Goal: Task Accomplishment & Management: Contribute content

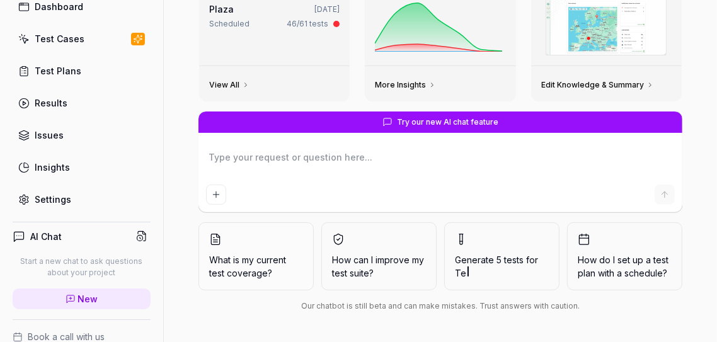
scroll to position [60, 0]
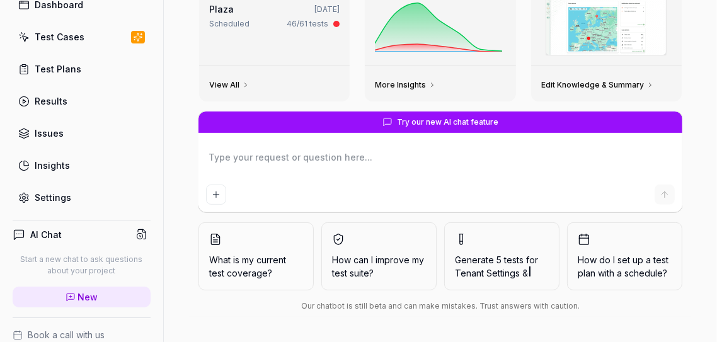
click at [53, 195] on div "Settings" at bounding box center [53, 197] width 37 height 13
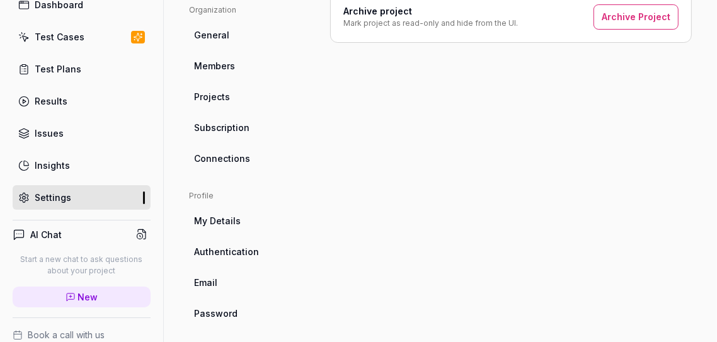
scroll to position [404, 0]
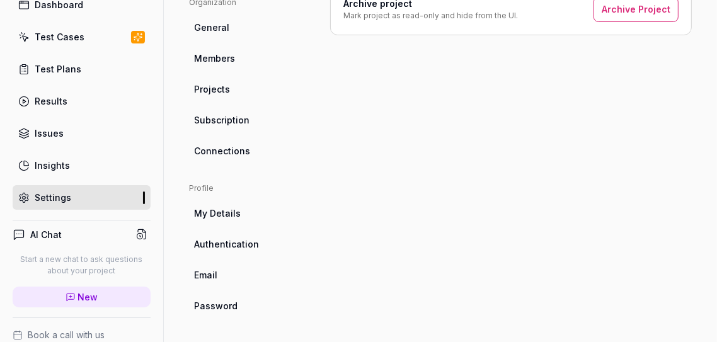
click at [228, 241] on span "Authentication" at bounding box center [226, 243] width 65 height 13
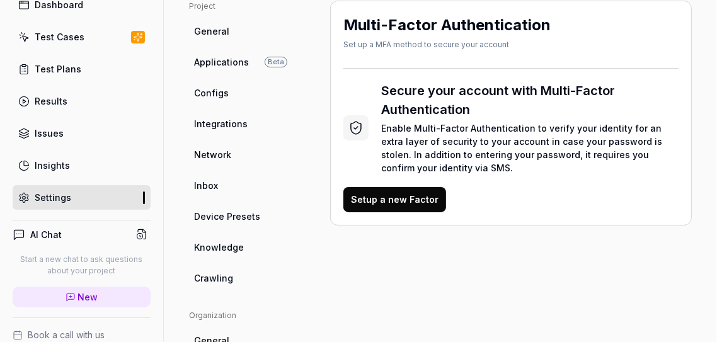
click at [209, 88] on span "Configs" at bounding box center [211, 92] width 35 height 13
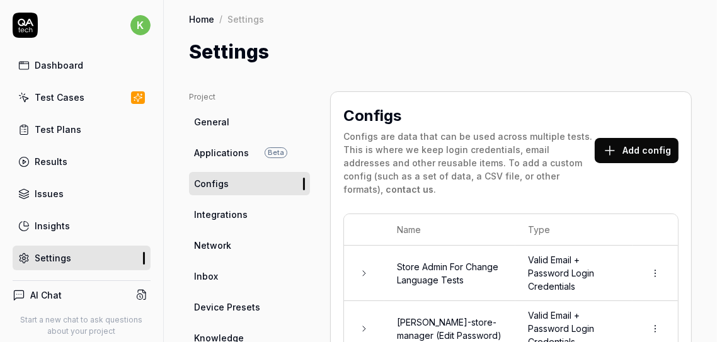
click at [66, 62] on div "Dashboard" at bounding box center [59, 65] width 48 height 13
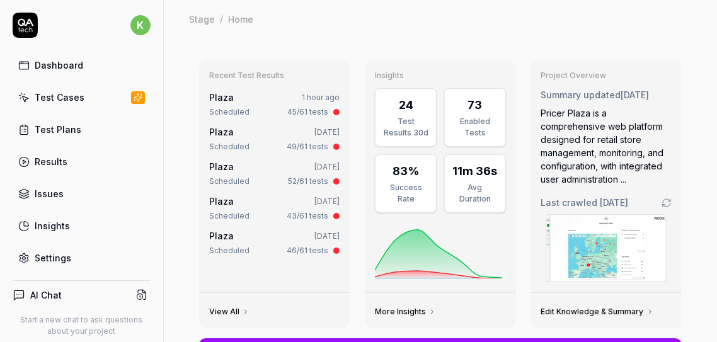
click at [79, 123] on link "Test Plans" at bounding box center [82, 129] width 138 height 25
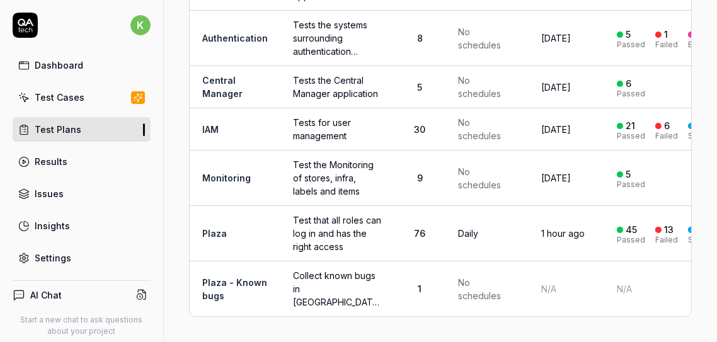
scroll to position [208, 0]
click at [212, 228] on link "Plaza" at bounding box center [214, 233] width 25 height 11
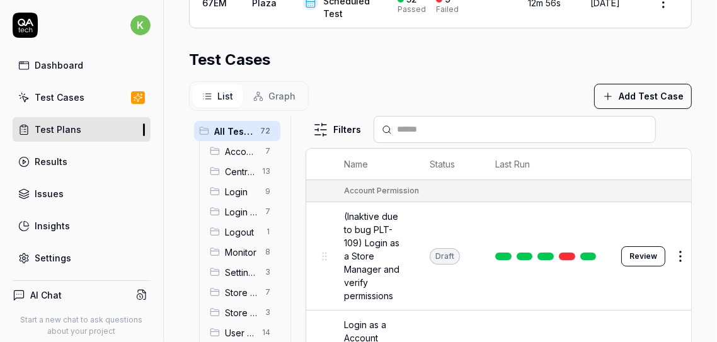
scroll to position [448, 0]
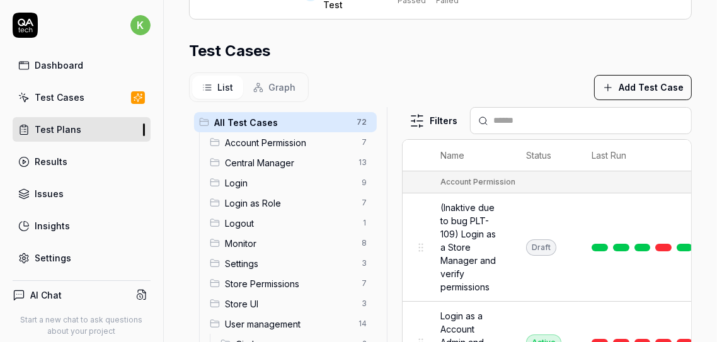
click at [471, 163] on div "All Test Cases 72 Account Permission 7 Central Manager 13 Login 9 Login as Role…" at bounding box center [440, 264] width 503 height 315
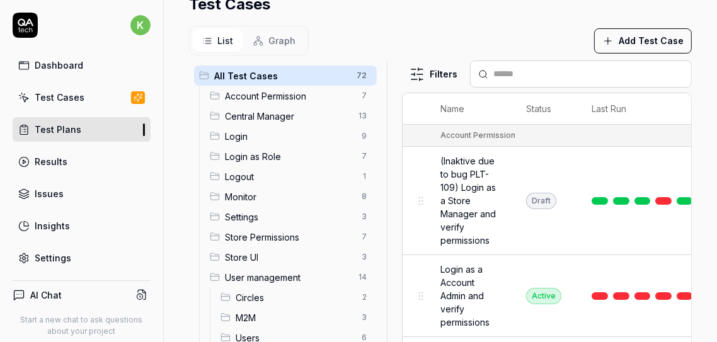
scroll to position [496, 0]
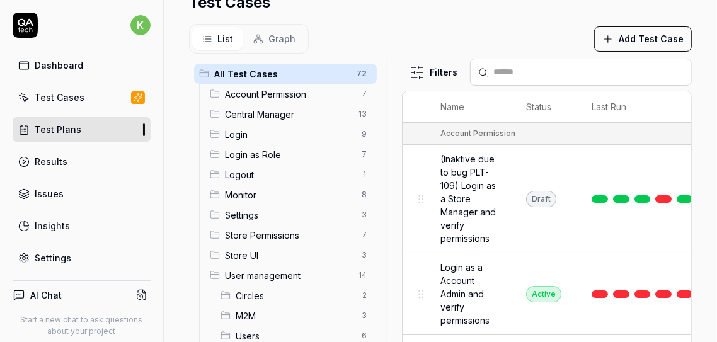
click at [273, 101] on span "Account Permission" at bounding box center [289, 94] width 129 height 13
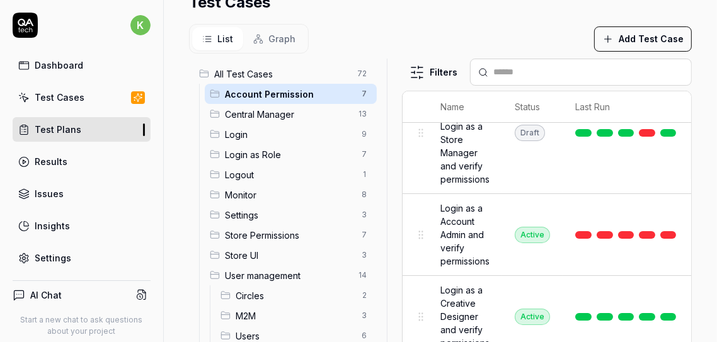
scroll to position [77, 0]
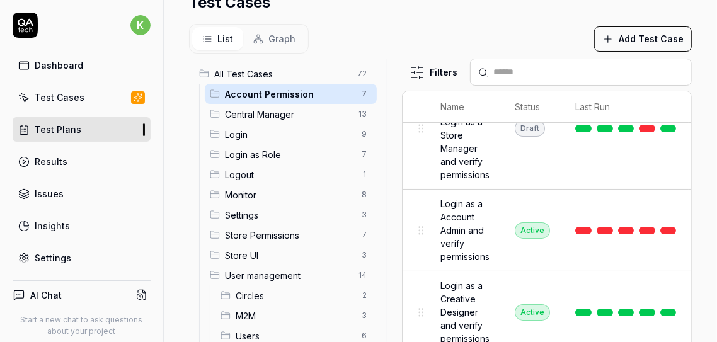
click at [448, 246] on span "Login as a Account Admin and verify permissions" at bounding box center [464, 230] width 49 height 66
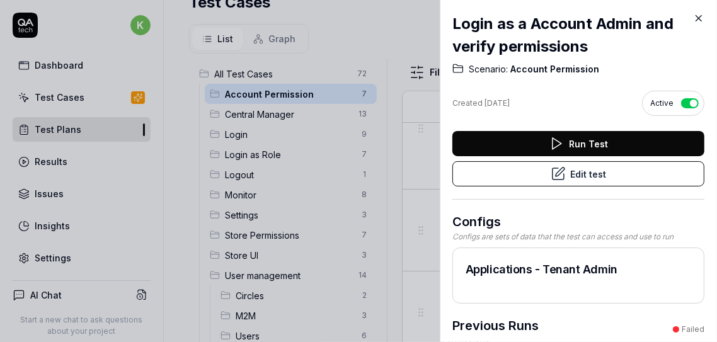
click at [576, 168] on button "Edit test" at bounding box center [578, 173] width 252 height 25
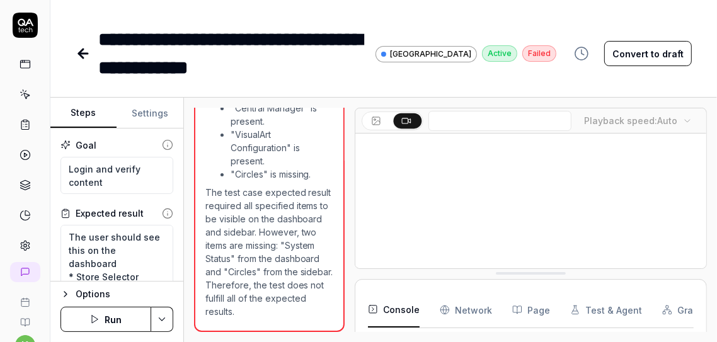
scroll to position [1197, 0]
click at [154, 110] on button "Settings" at bounding box center [150, 113] width 67 height 30
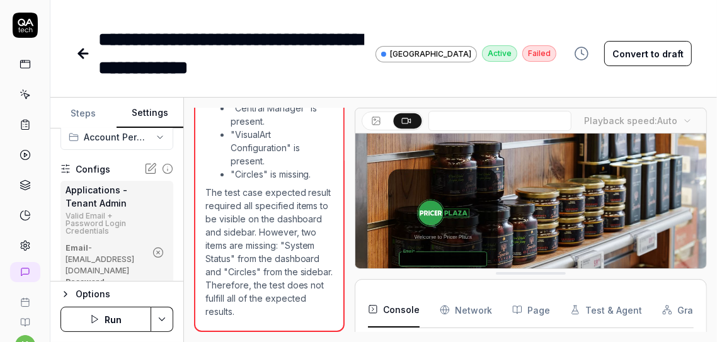
scroll to position [112, 0]
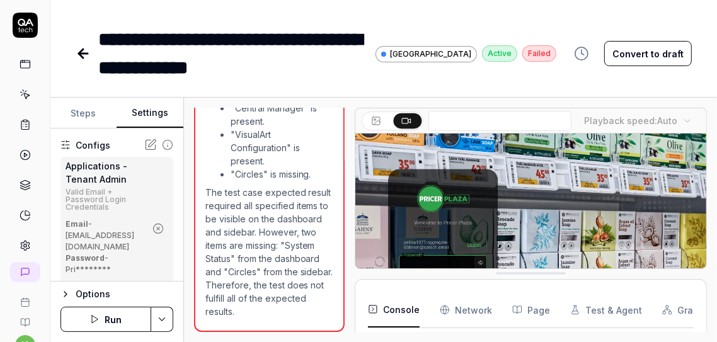
click at [88, 188] on div "Valid Email + Password Login Credentials" at bounding box center [105, 199] width 80 height 23
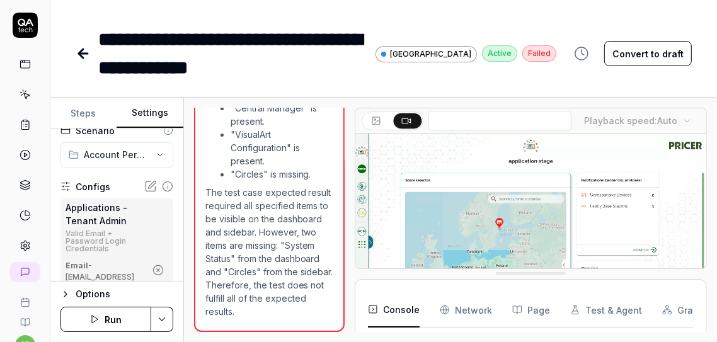
scroll to position [68, 0]
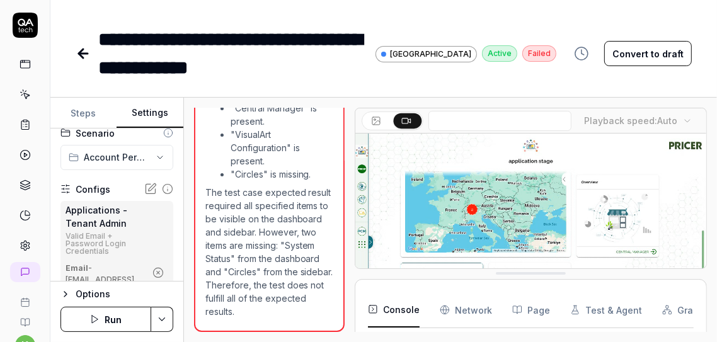
click at [96, 220] on div "Applications - Tenant Admin" at bounding box center [105, 216] width 80 height 26
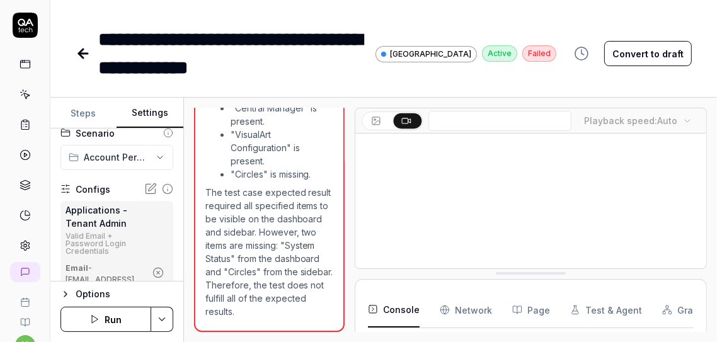
click at [144, 187] on icon at bounding box center [150, 189] width 13 height 13
click at [148, 188] on icon at bounding box center [152, 188] width 8 height 8
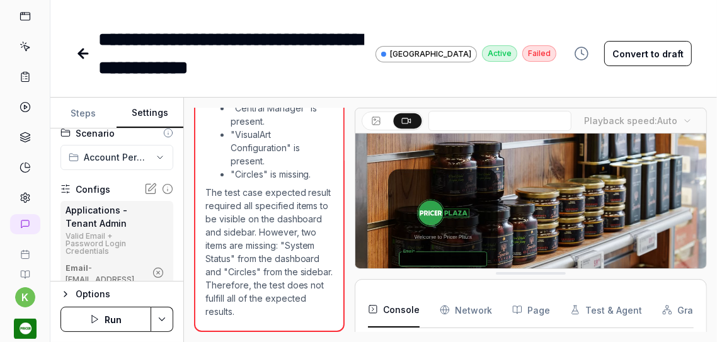
scroll to position [0, 0]
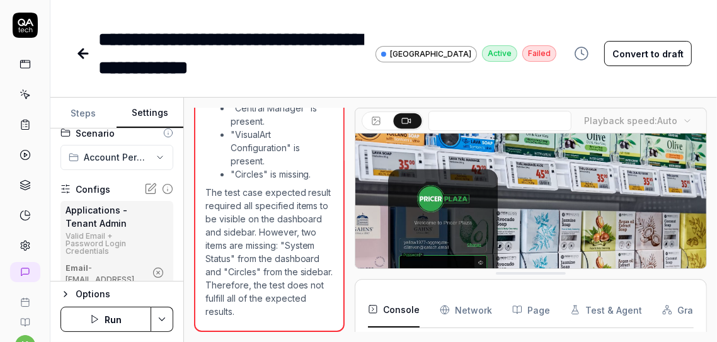
click at [19, 26] on icon at bounding box center [25, 25] width 25 height 25
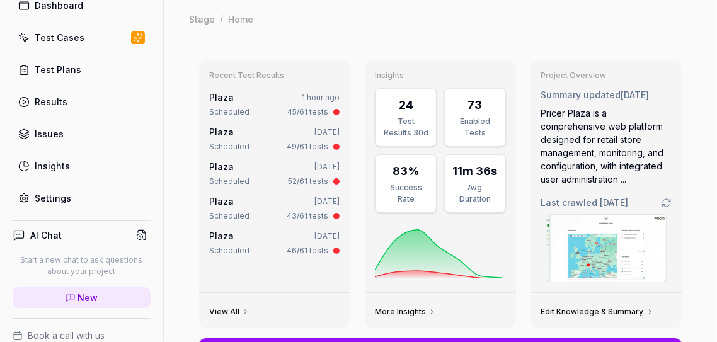
scroll to position [59, 0]
type textarea "*"
click at [60, 198] on div "Settings" at bounding box center [53, 199] width 37 height 13
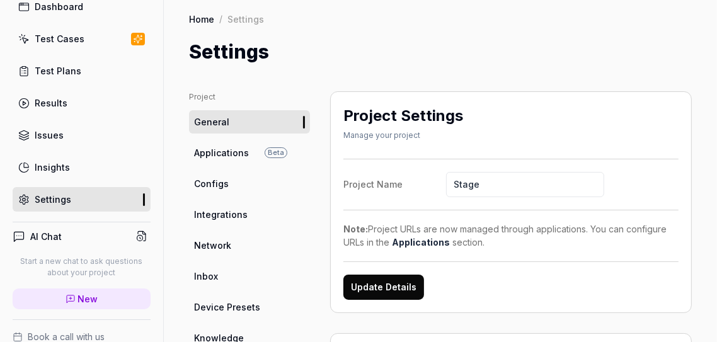
click at [202, 276] on span "Inbox" at bounding box center [206, 276] width 24 height 13
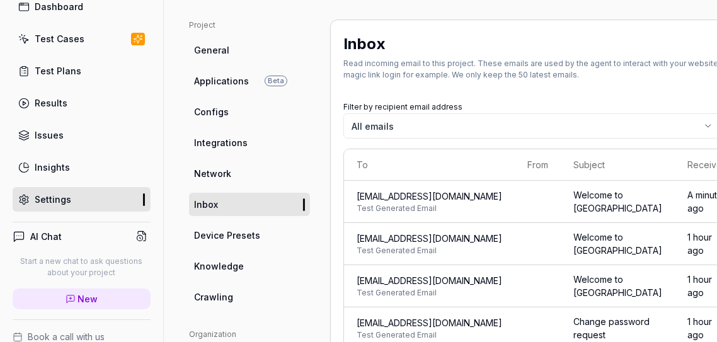
scroll to position [64, 0]
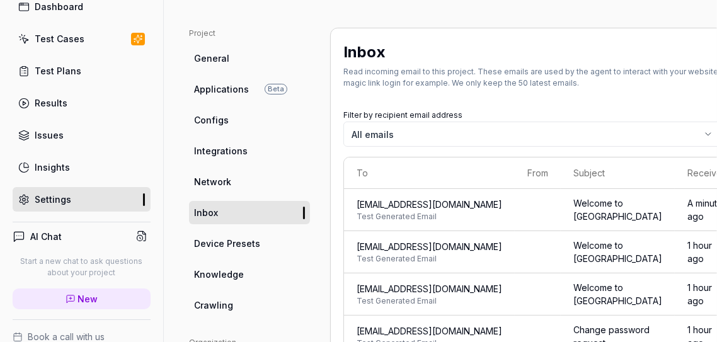
click at [436, 210] on span "yellow1977-aggregate-d3mven@qatech.email" at bounding box center [428, 204] width 145 height 13
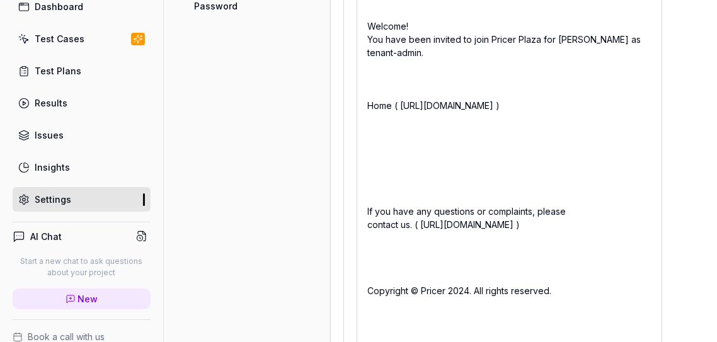
scroll to position [717, 0]
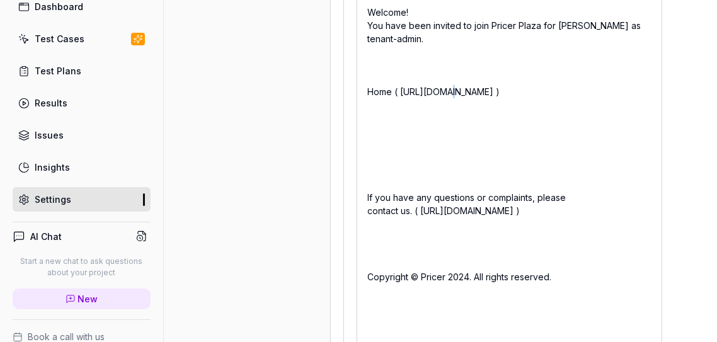
click at [404, 86] on div "Welcome! You have been invited to join Pricer Plaza for Thomas demo as tenant-a…" at bounding box center [508, 144] width 305 height 484
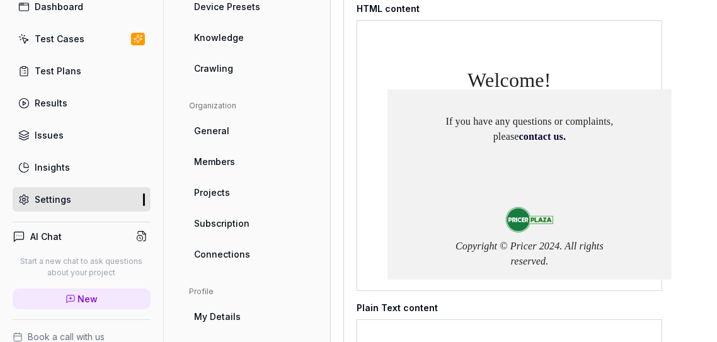
scroll to position [185, 0]
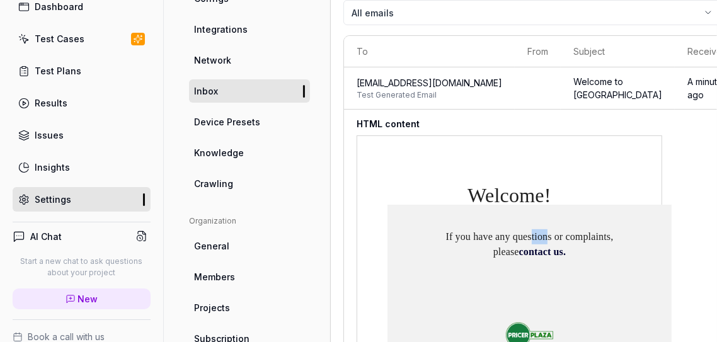
drag, startPoint x: 500, startPoint y: 212, endPoint x: 483, endPoint y: 235, distance: 28.8
click at [483, 235] on div "If you have any questions or complaints, please contact us. Copyright © Pricer …" at bounding box center [529, 300] width 284 height 190
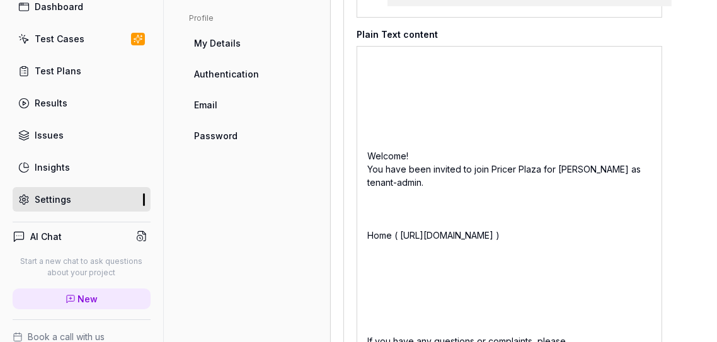
scroll to position [588, 0]
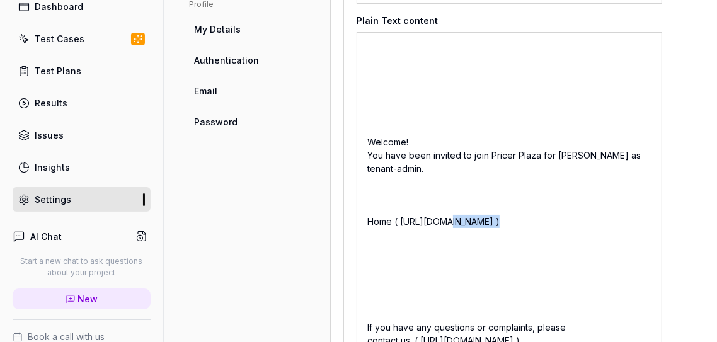
drag, startPoint x: 400, startPoint y: 216, endPoint x: 438, endPoint y: 217, distance: 38.4
click at [438, 217] on div "Welcome! You have been invited to join Pricer Plaza for Thomas demo as tenant-a…" at bounding box center [508, 274] width 305 height 484
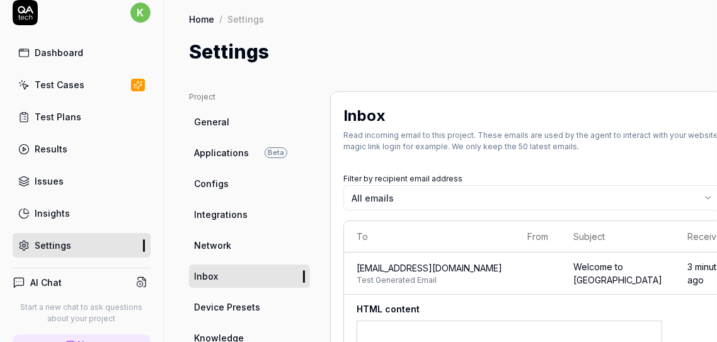
scroll to position [11, 0]
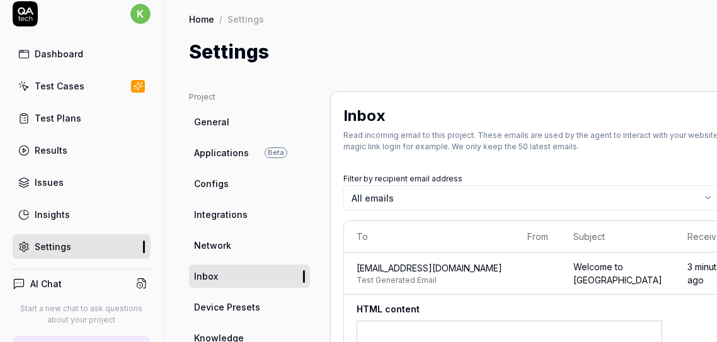
click at [62, 86] on div "Test Cases" at bounding box center [60, 85] width 50 height 13
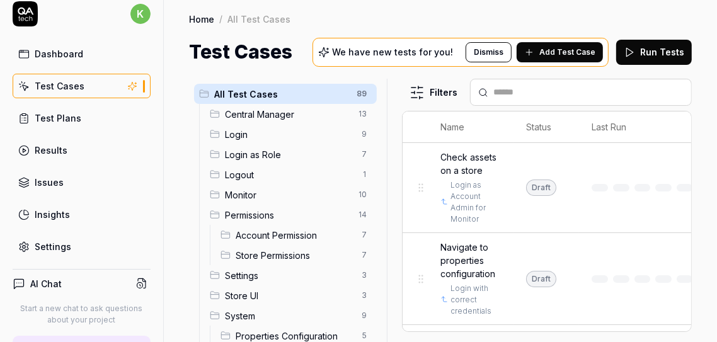
click at [411, 162] on div "All Test Cases 89 Central Manager 13 Login 9 Login as Role 7 Logout 1 Monitor 1…" at bounding box center [440, 210] width 503 height 263
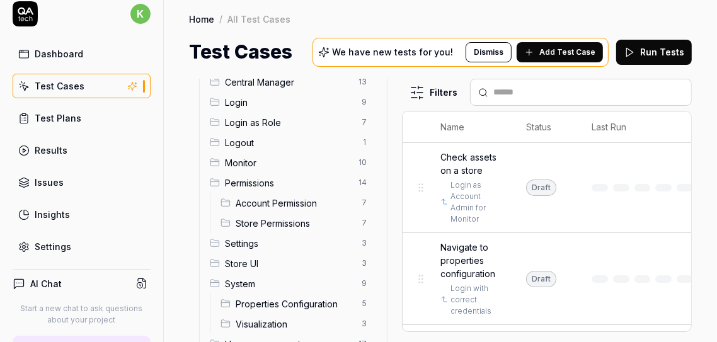
scroll to position [35, 0]
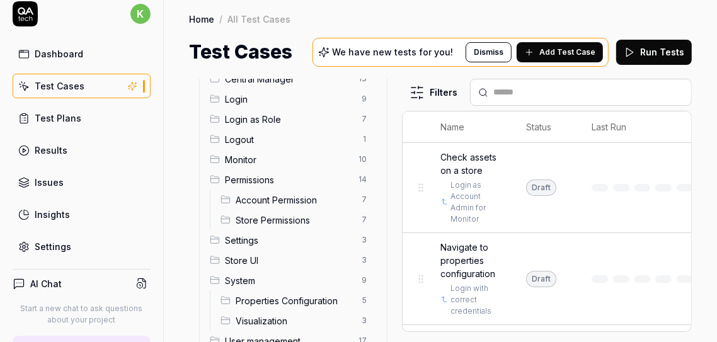
click at [280, 193] on span "Account Permission" at bounding box center [295, 199] width 118 height 13
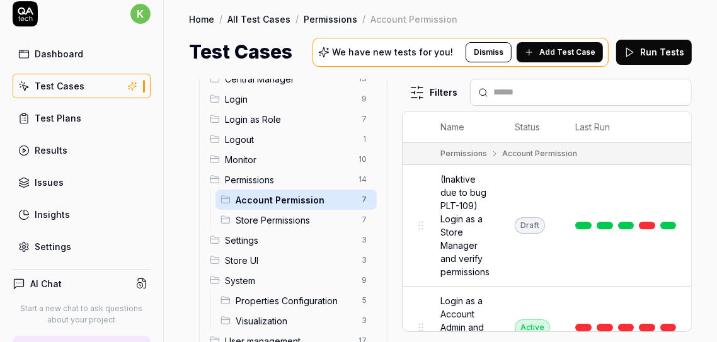
click at [577, 55] on span "Add Test Case" at bounding box center [567, 52] width 56 height 11
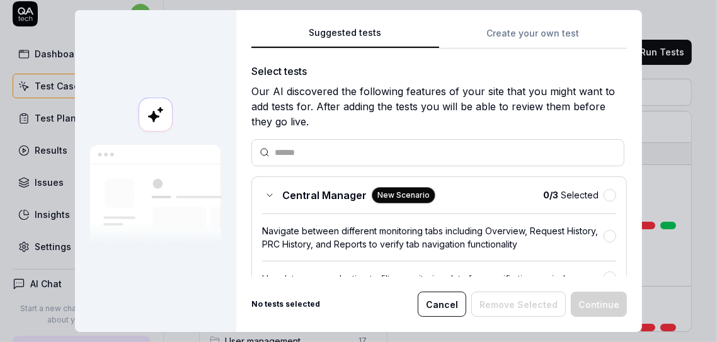
click at [542, 26] on div "Suggested tests Create your own test Select tests Our AI discovered the followi…" at bounding box center [438, 150] width 375 height 251
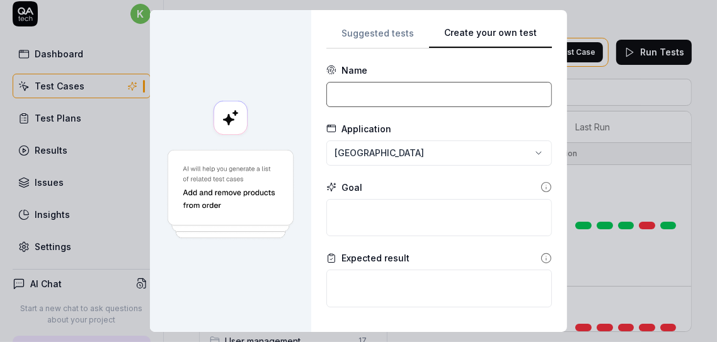
click at [376, 91] on input at bounding box center [438, 94] width 225 height 25
paste input "switching Tenant"
click at [333, 92] on input "switching Tenant" at bounding box center [438, 94] width 225 height 25
type input "Switching Tenant"
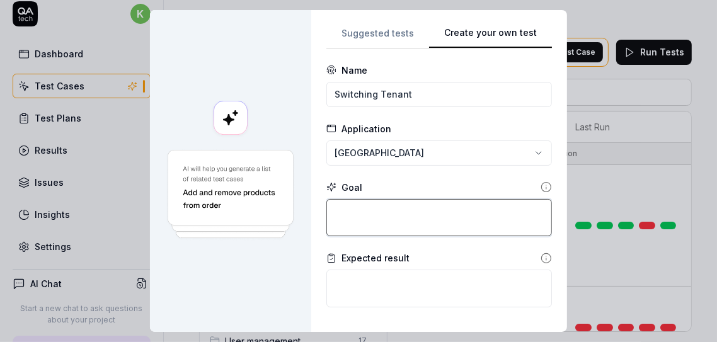
click at [395, 212] on textarea at bounding box center [438, 218] width 225 height 38
type textarea "*"
type textarea "I"
type textarea "*"
type textarea "It"
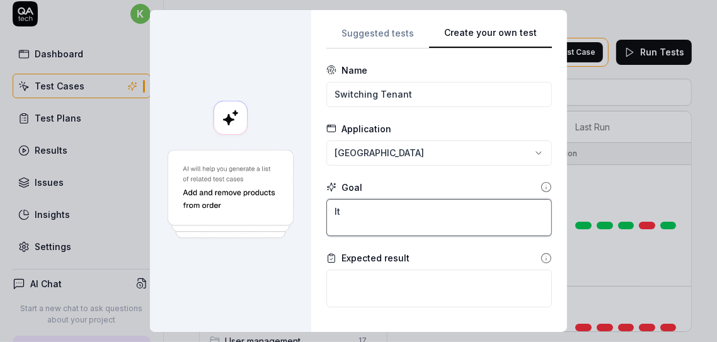
type textarea "*"
type textarea "It"
type textarea "*"
type textarea "It s"
type textarea "*"
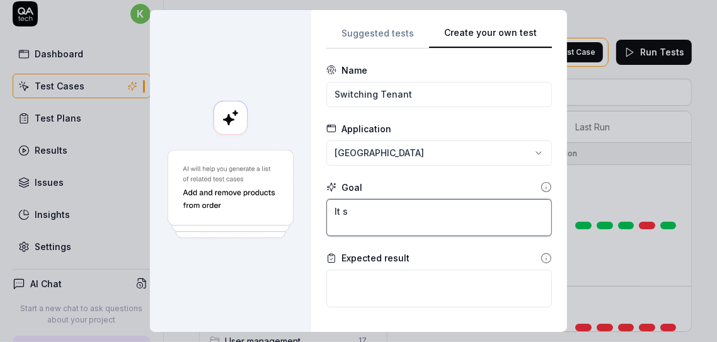
type textarea "It sh"
type textarea "*"
type textarea "It sho"
type textarea "*"
type textarea "It shou"
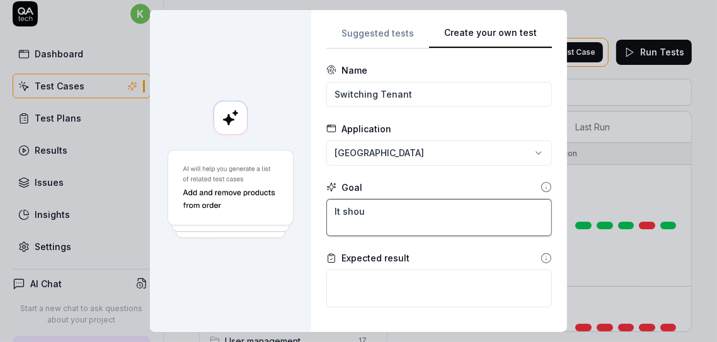
type textarea "*"
type textarea "It shoul"
type textarea "*"
type textarea "It should"
type textarea "*"
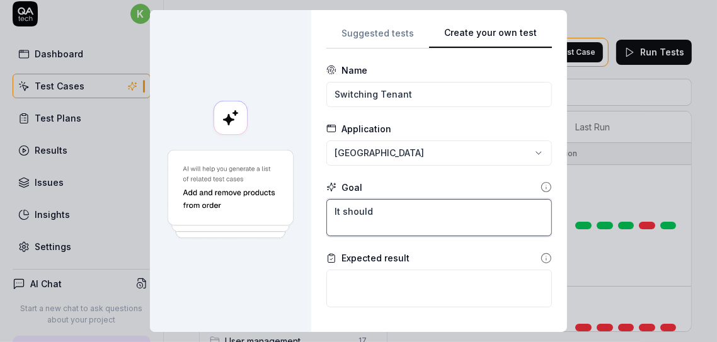
type textarea "It should"
type textarea "*"
type textarea "It should b"
type textarea "*"
type textarea "It should be"
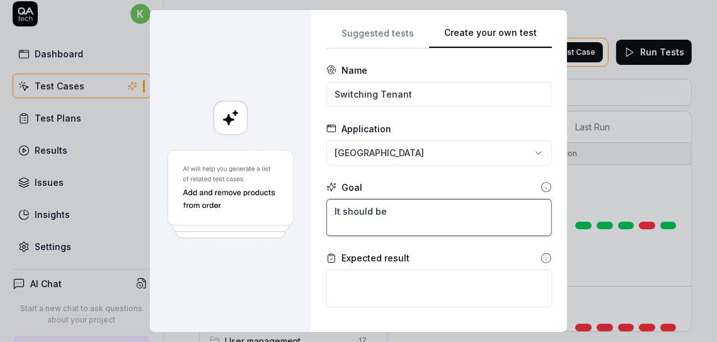
type textarea "*"
type textarea "It should be"
type textarea "*"
type textarea "It should be p"
type textarea "*"
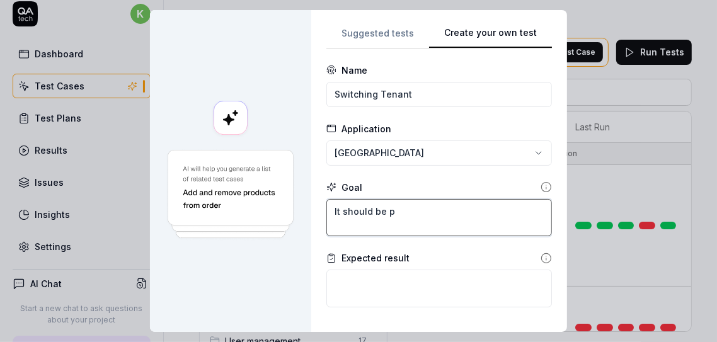
type textarea "It should be po"
type textarea "*"
type textarea "It should be pos"
type textarea "*"
type textarea "It should be poss"
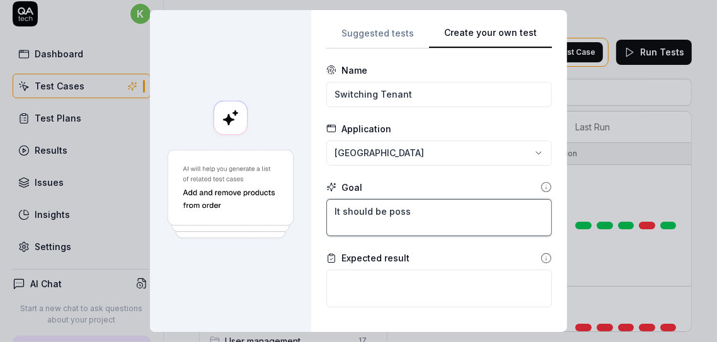
type textarea "*"
type textarea "It should be possi"
type textarea "*"
type textarea "It should be possib"
type textarea "*"
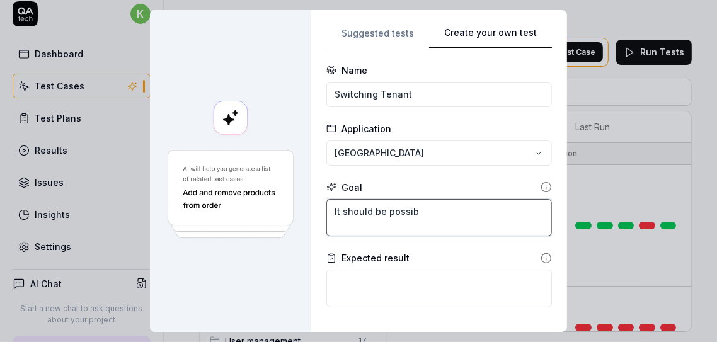
type textarea "It should be possibl"
type textarea "*"
type textarea "It should be possible"
type textarea "*"
type textarea "It should be possible"
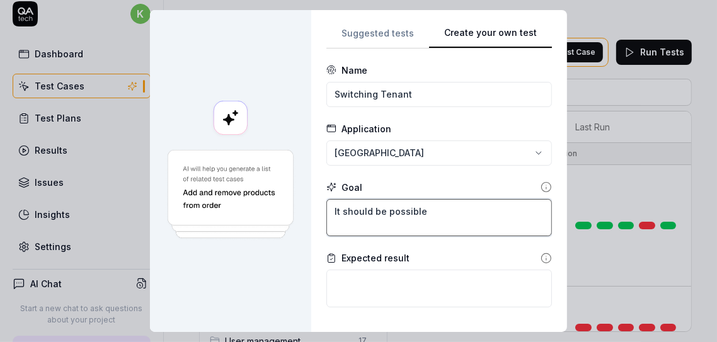
type textarea "*"
type textarea "It should be possible t"
type textarea "*"
type textarea "It should be possible to"
type textarea "*"
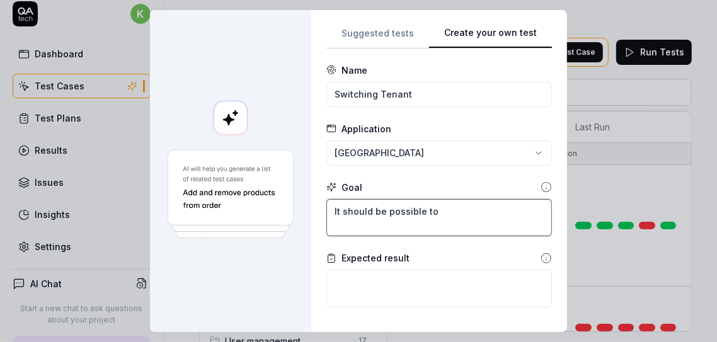
type textarea "It should be possible to"
paste textarea "switching Tenant"
type textarea "*"
type textarea "It should be possible to switching Tenant"
click at [470, 208] on textarea "It should be possible to switching Tenant" at bounding box center [438, 218] width 225 height 38
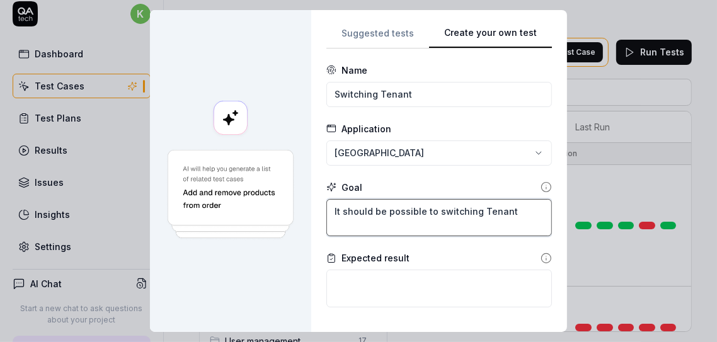
type textarea "*"
type textarea "It should be possible to switchin Tenant"
type textarea "*"
type textarea "It should be possible to switchi Tenant"
type textarea "*"
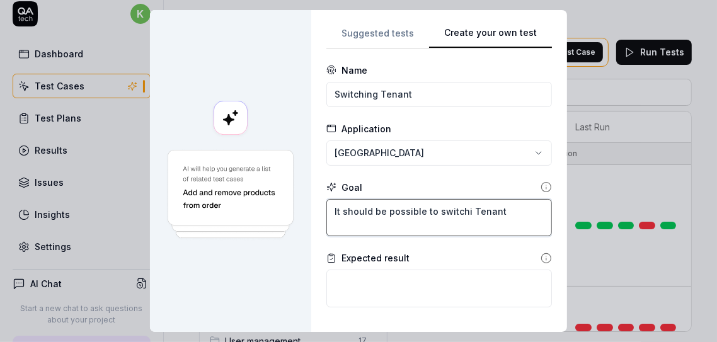
type textarea "It should be possible to switch Tenant"
click at [466, 211] on textarea "It should be possible to switch Tenant" at bounding box center [438, 218] width 225 height 38
type textarea "*"
type textarea "It should be possible to switch enant"
type textarea "*"
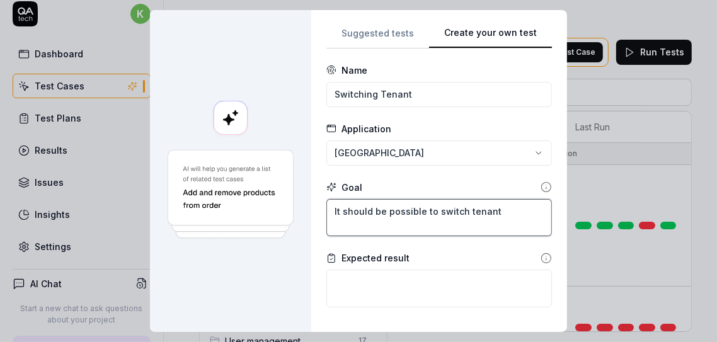
type textarea "It should be possible to switch tenant"
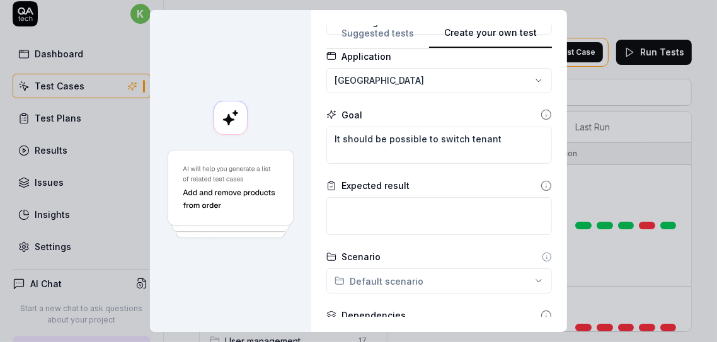
scroll to position [84, 0]
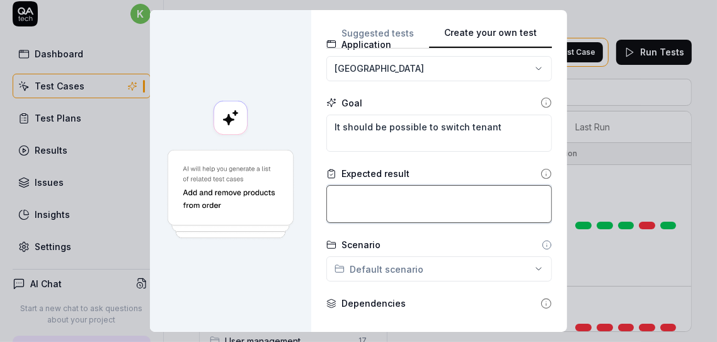
click at [410, 198] on textarea at bounding box center [438, 204] width 225 height 38
paste textarea "Tenant has changed"
type textarea "*"
type textarea "Tenant has changed"
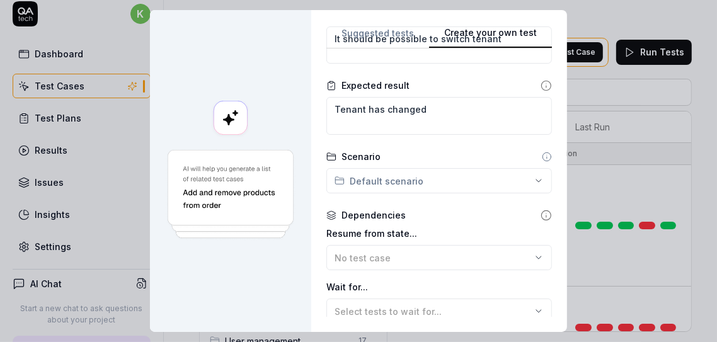
scroll to position [174, 0]
click at [367, 214] on div "Dependencies" at bounding box center [373, 213] width 64 height 13
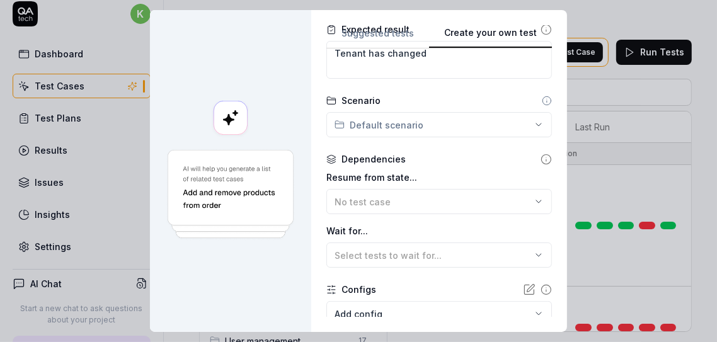
scroll to position [308, 0]
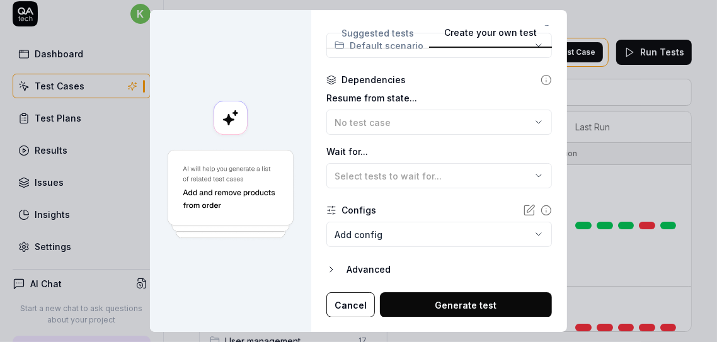
click at [486, 230] on body "k Dashboard Test Cases Test Plans Results Issues Insights Settings AI Chat Star…" at bounding box center [358, 171] width 717 height 342
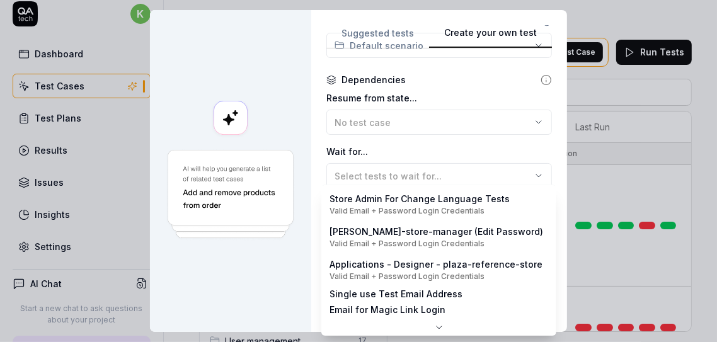
drag, startPoint x: 542, startPoint y: 223, endPoint x: 542, endPoint y: 241, distance: 18.3
click at [542, 241] on div "Store Admin For Change Language Tests Valid Email + Password Login Credentials …" at bounding box center [439, 252] width 234 height 135
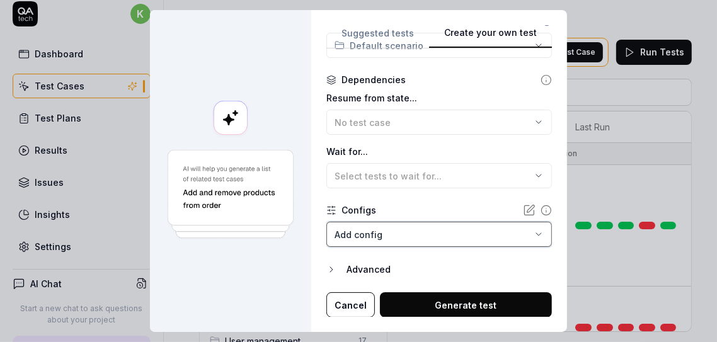
drag, startPoint x: 540, startPoint y: 176, endPoint x: 542, endPoint y: 184, distance: 7.7
click at [542, 184] on div "**********" at bounding box center [358, 171] width 717 height 342
click at [417, 228] on body "k Dashboard Test Cases Test Plans Results Issues Insights Settings AI Chat Star…" at bounding box center [358, 171] width 717 height 342
drag, startPoint x: 542, startPoint y: 182, endPoint x: 543, endPoint y: 190, distance: 8.3
click at [543, 190] on div "**********" at bounding box center [358, 171] width 717 height 342
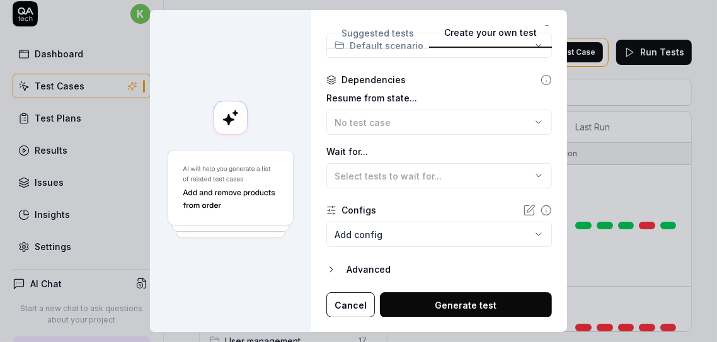
click at [431, 231] on body "k Dashboard Test Cases Test Plans Results Issues Insights Settings AI Chat Star…" at bounding box center [358, 171] width 717 height 342
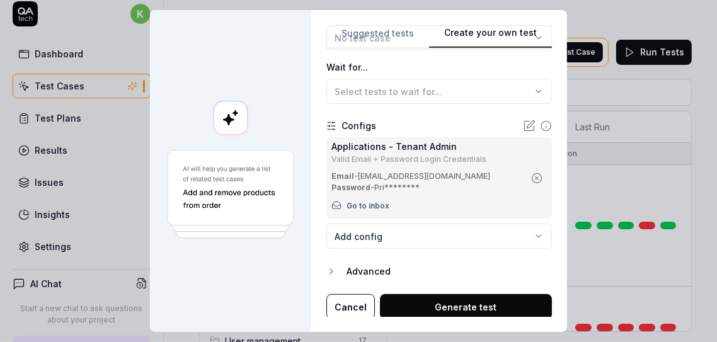
scroll to position [394, 0]
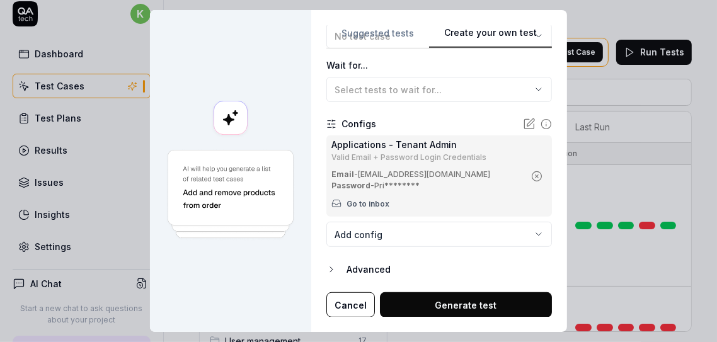
click at [451, 304] on button "Generate test" at bounding box center [466, 304] width 172 height 25
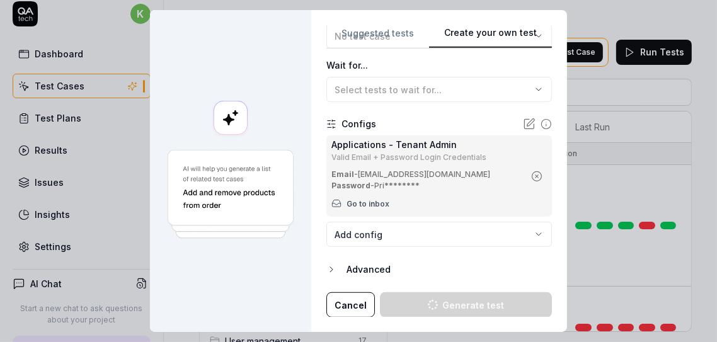
type textarea "*"
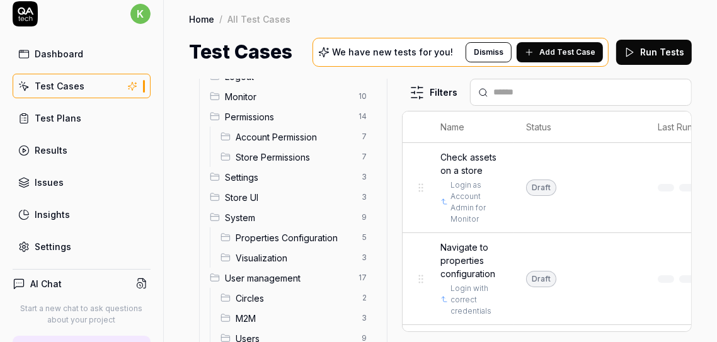
scroll to position [124, 0]
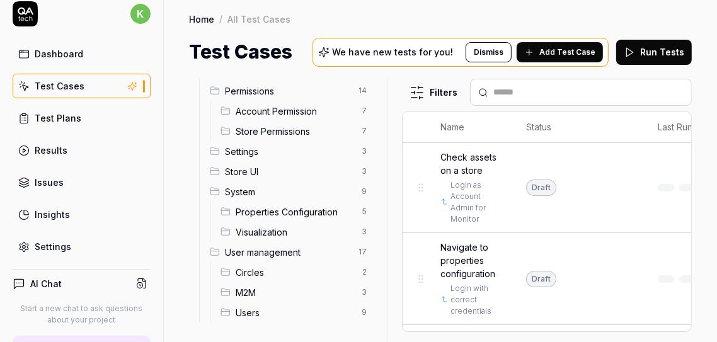
click at [277, 113] on span "Account Permission" at bounding box center [295, 111] width 118 height 13
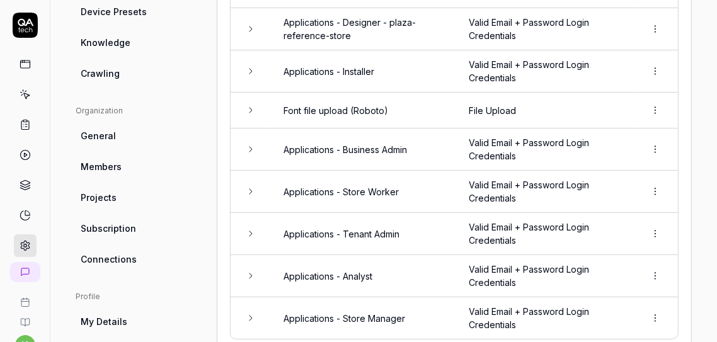
scroll to position [299, 0]
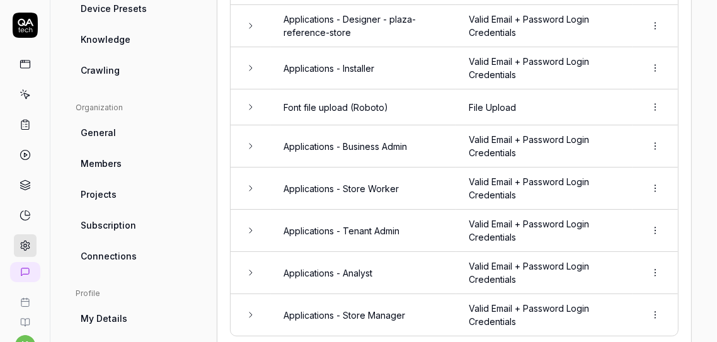
click at [338, 224] on td "Applications - Tenant Admin" at bounding box center [363, 231] width 185 height 42
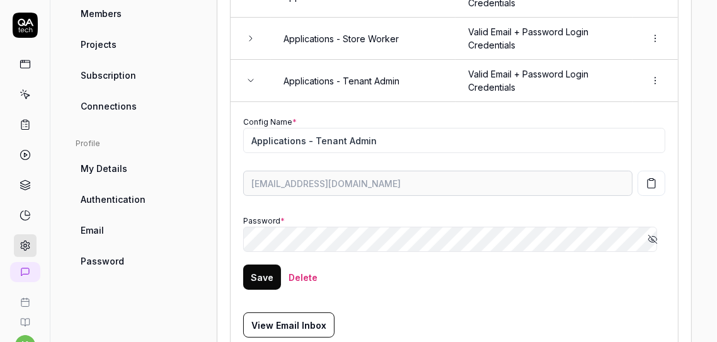
scroll to position [453, 0]
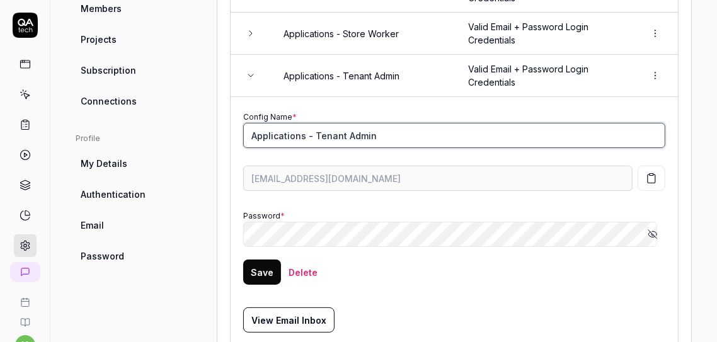
drag, startPoint x: 250, startPoint y: 131, endPoint x: 372, endPoint y: 130, distance: 121.5
click at [372, 130] on input "Applications - Tenant Admin" at bounding box center [454, 135] width 422 height 25
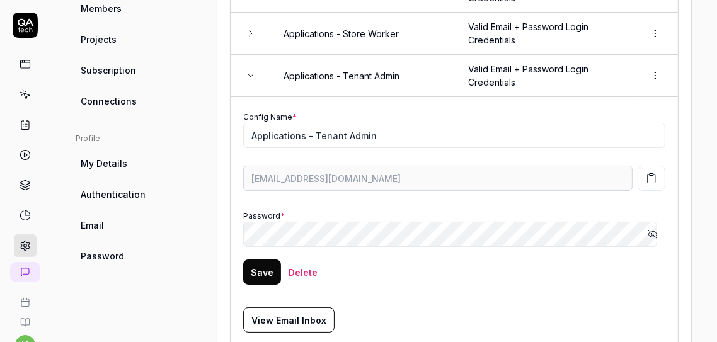
click at [646, 173] on icon "button" at bounding box center [651, 178] width 11 height 11
click at [647, 229] on icon "button" at bounding box center [652, 234] width 10 height 10
click at [545, 286] on form "Config Name * Applications - Tenant Admin yellow1977-aggregate-d3mven@qatech.em…" at bounding box center [454, 204] width 422 height 188
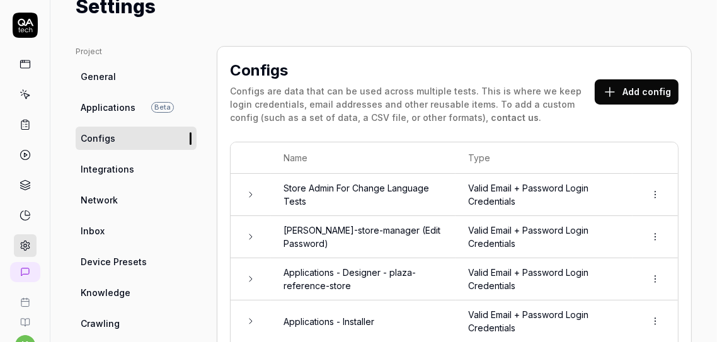
scroll to position [0, 0]
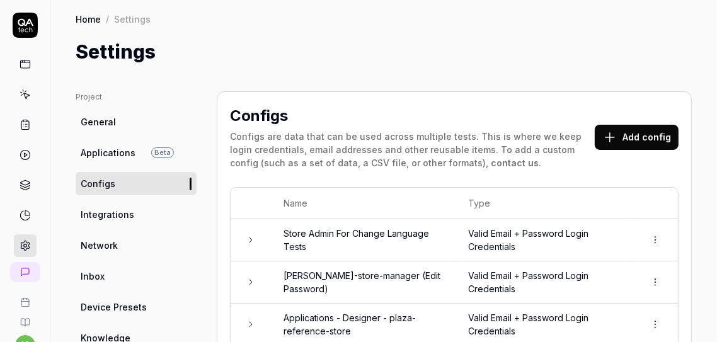
click at [23, 25] on icon at bounding box center [25, 25] width 25 height 25
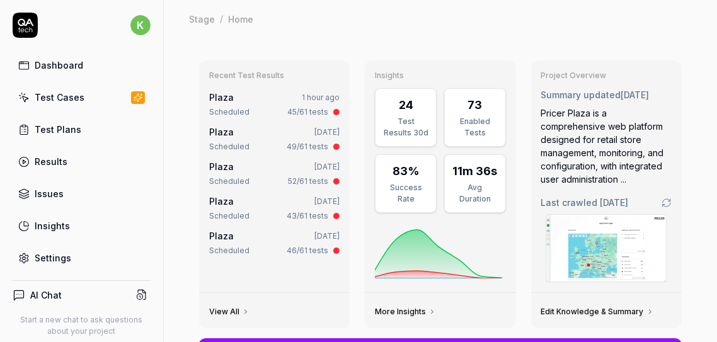
type textarea "*"
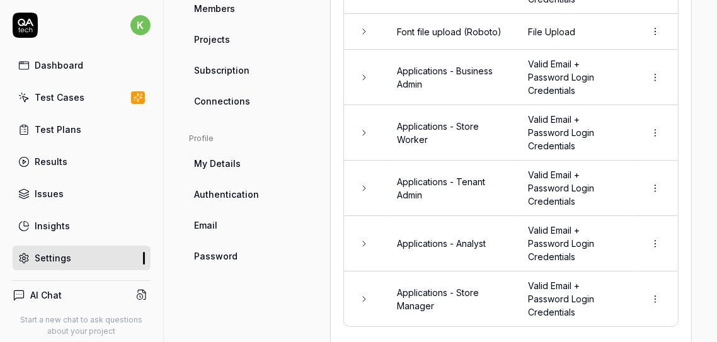
scroll to position [457, 0]
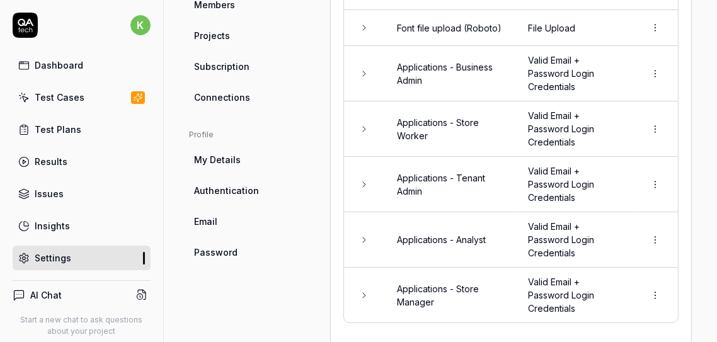
click at [459, 173] on td "Applications - Tenant Admin" at bounding box center [449, 184] width 131 height 55
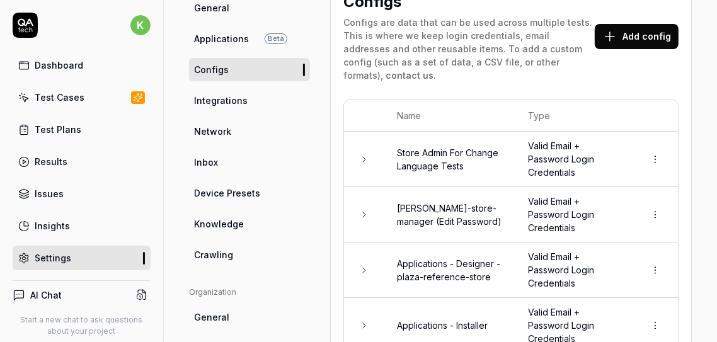
scroll to position [0, 0]
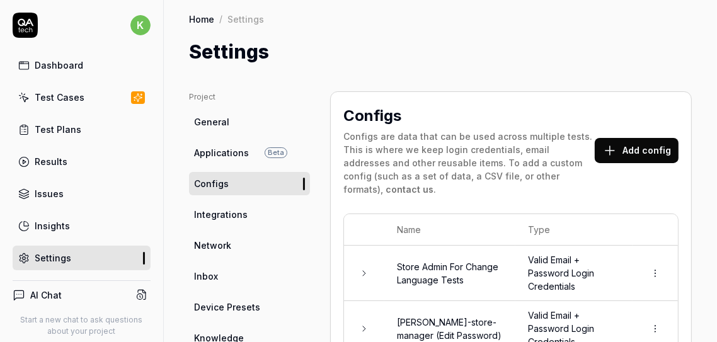
click at [62, 126] on div "Test Plans" at bounding box center [58, 129] width 47 height 13
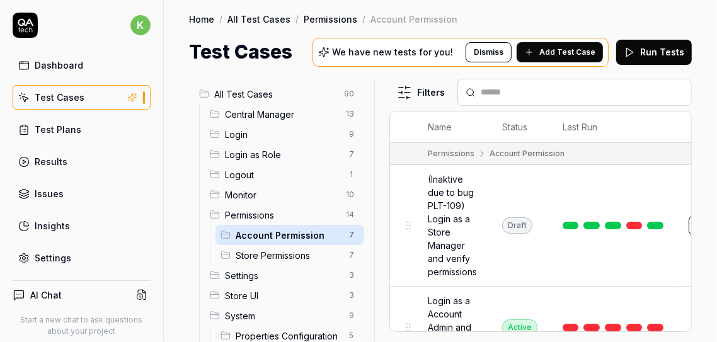
click at [378, 165] on div at bounding box center [379, 210] width 15 height 263
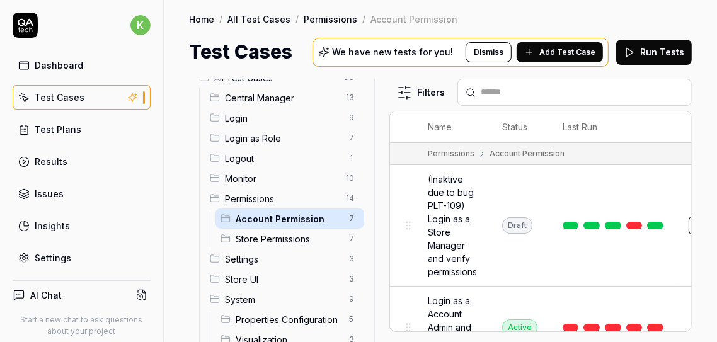
scroll to position [18, 0]
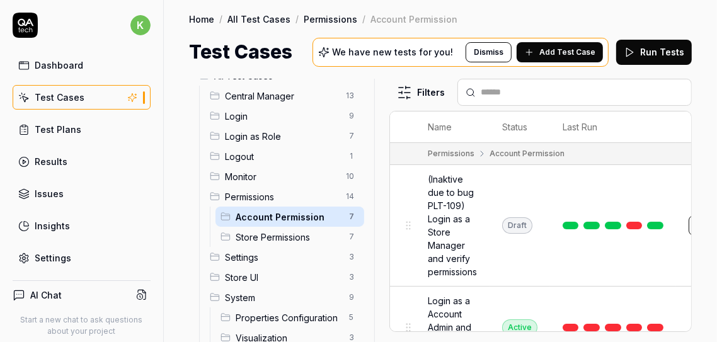
click at [311, 211] on span "Account Permission" at bounding box center [289, 216] width 106 height 13
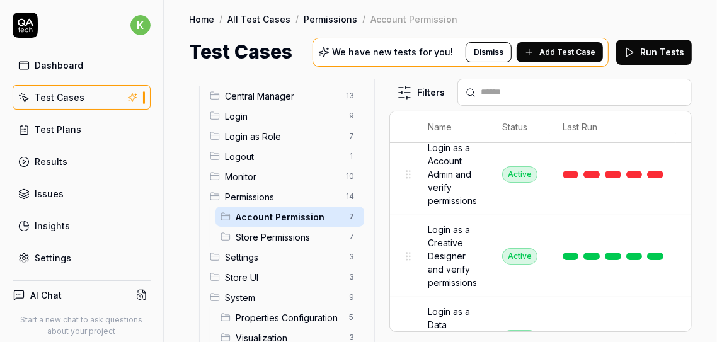
scroll to position [163, 0]
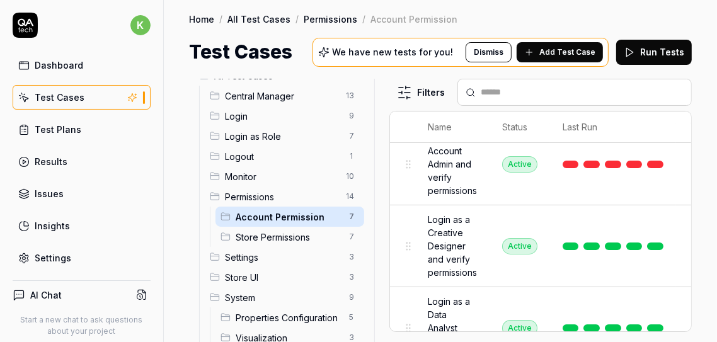
click at [254, 16] on link "All Test Cases" at bounding box center [258, 19] width 63 height 13
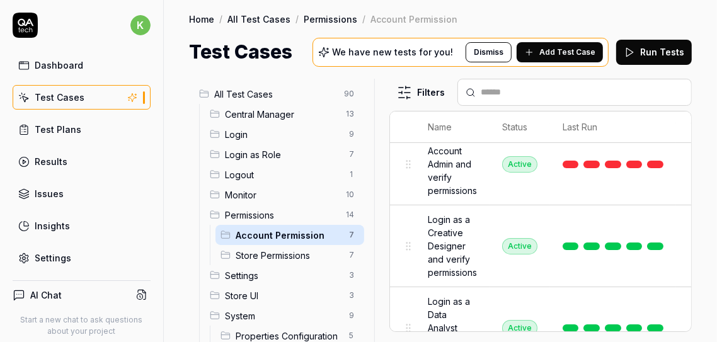
click at [492, 52] on button "Dismiss" at bounding box center [488, 52] width 46 height 20
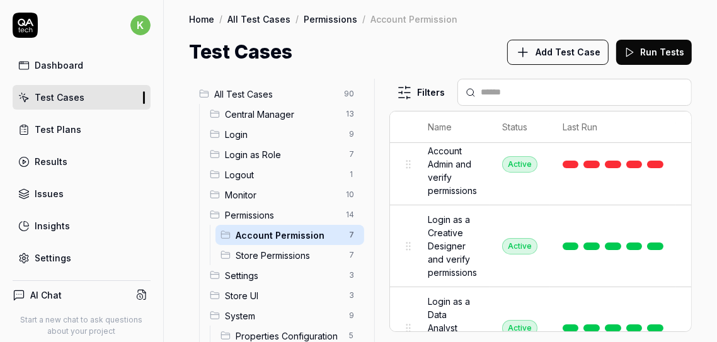
click at [63, 64] on div "Dashboard" at bounding box center [59, 65] width 48 height 13
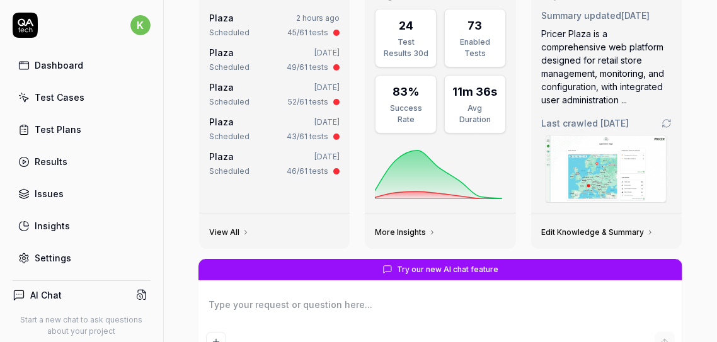
scroll to position [28, 0]
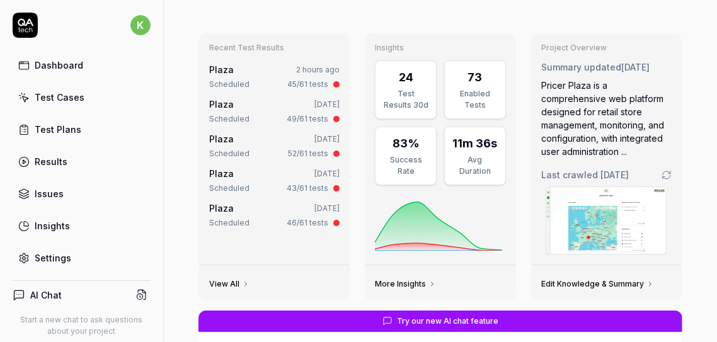
click at [64, 101] on div "Test Cases" at bounding box center [60, 97] width 50 height 13
type textarea "*"
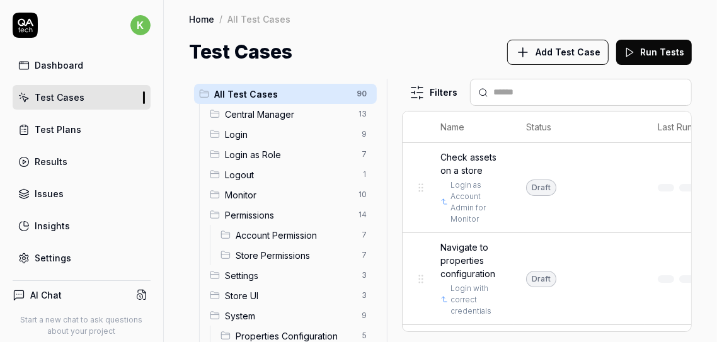
click at [418, 146] on div "All Test Cases 90 Central Manager 13 Login 9 Login as Role 7 Logout 1 Monitor 1…" at bounding box center [440, 210] width 503 height 263
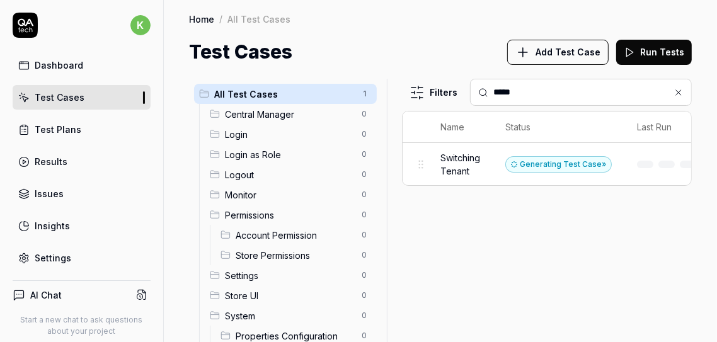
type input "*****"
click at [463, 165] on span "Switching Tenant" at bounding box center [460, 164] width 40 height 26
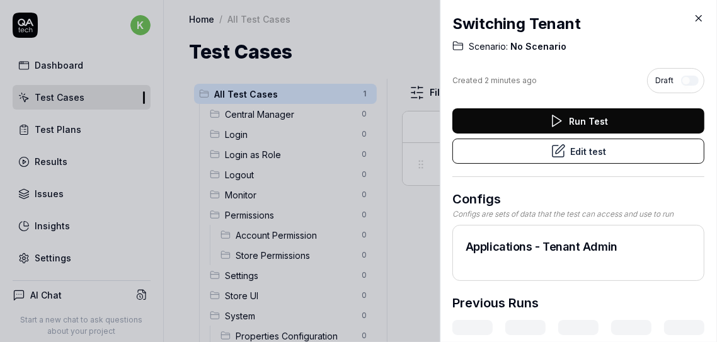
click at [587, 152] on button "Edit test" at bounding box center [578, 151] width 252 height 25
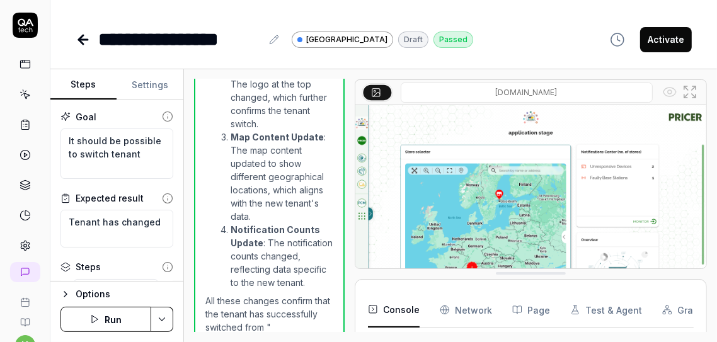
scroll to position [892, 0]
click at [661, 36] on button "Activate" at bounding box center [666, 39] width 52 height 25
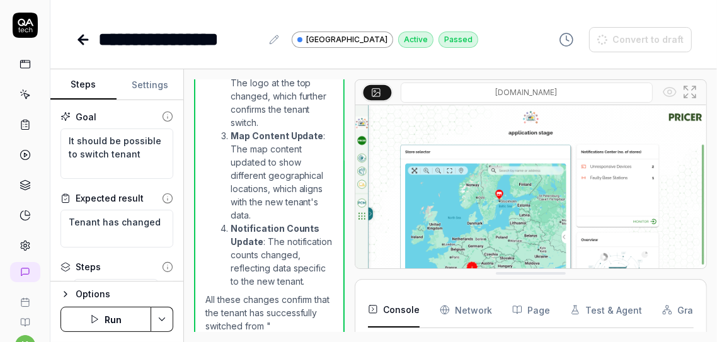
type textarea "*"
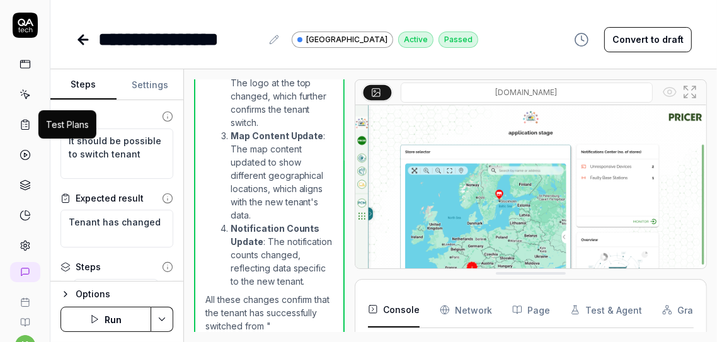
click at [23, 122] on icon at bounding box center [25, 125] width 8 height 9
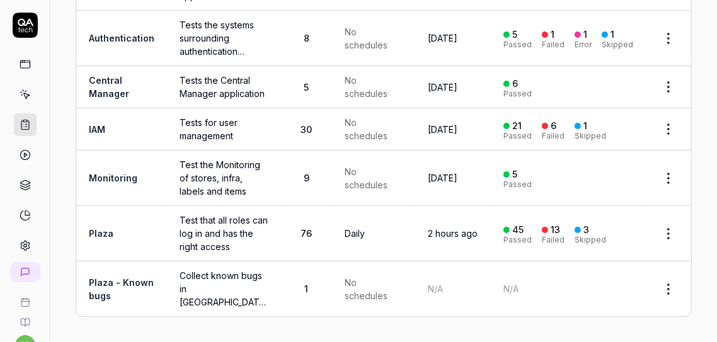
scroll to position [186, 0]
click at [105, 231] on link "Plaza" at bounding box center [101, 233] width 25 height 11
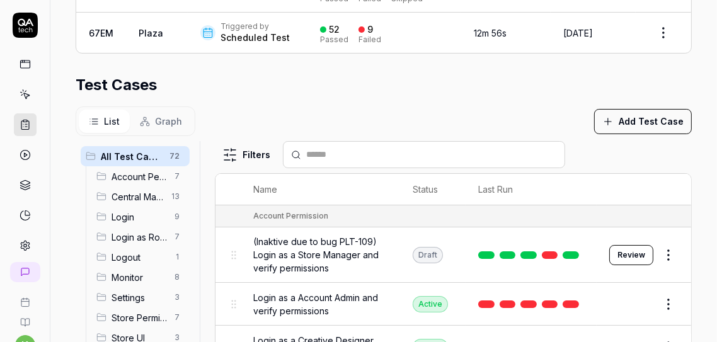
scroll to position [431, 0]
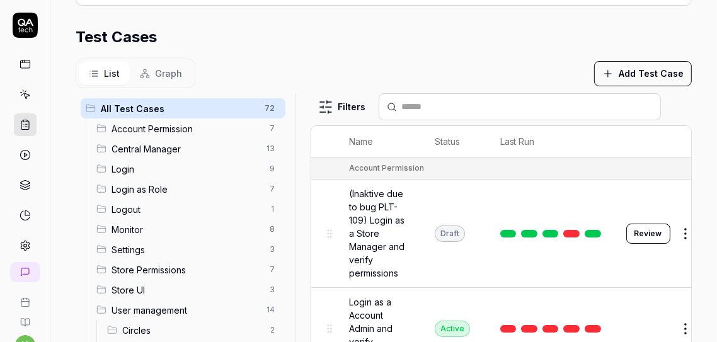
click at [297, 148] on div at bounding box center [300, 250] width 15 height 315
click at [185, 125] on span "Account Permission" at bounding box center [186, 128] width 151 height 13
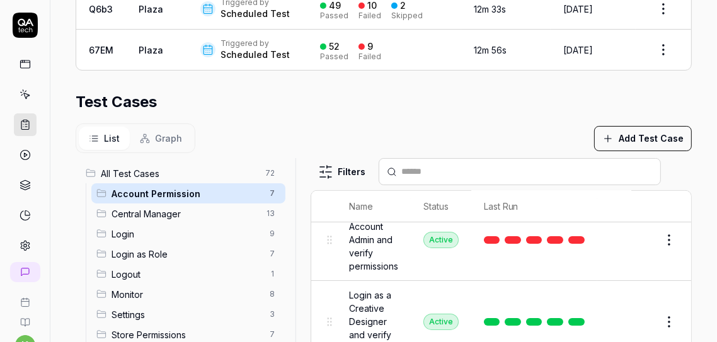
scroll to position [351, 0]
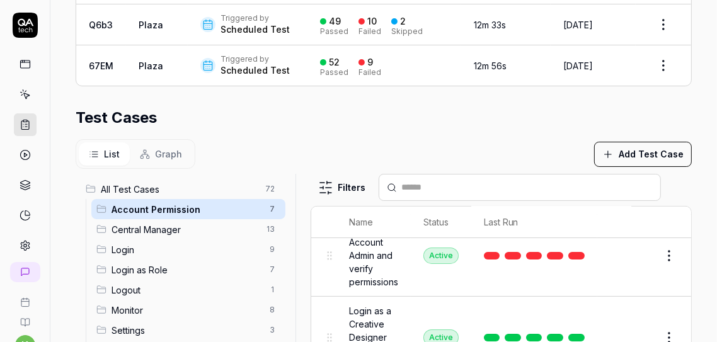
click at [436, 183] on input "text" at bounding box center [527, 187] width 251 height 13
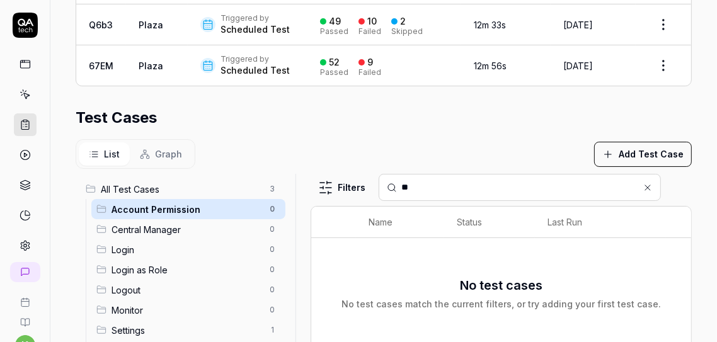
type input "*"
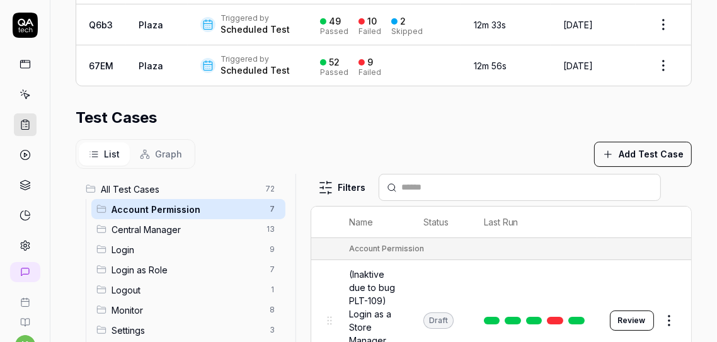
click at [145, 184] on span "All Test Cases" at bounding box center [179, 189] width 157 height 13
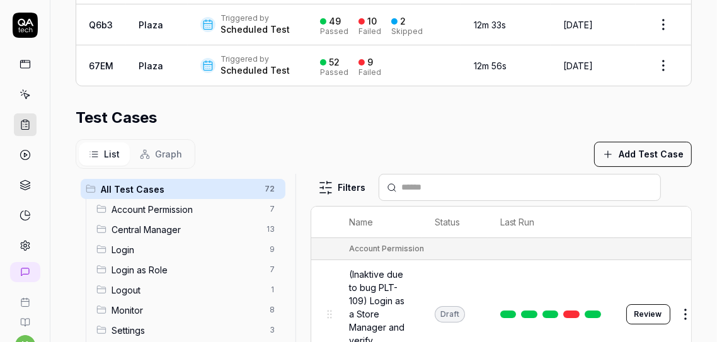
click at [492, 181] on input "text" at bounding box center [527, 187] width 251 height 13
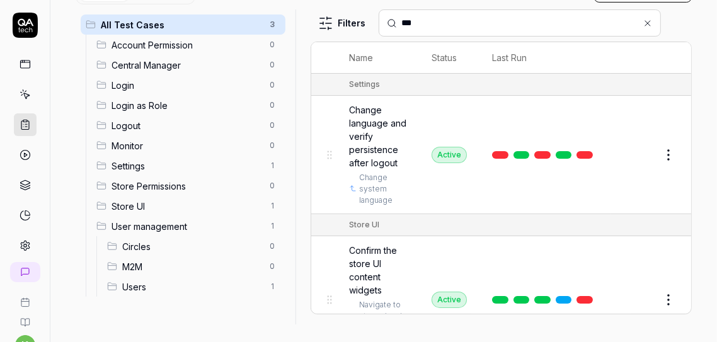
scroll to position [516, 0]
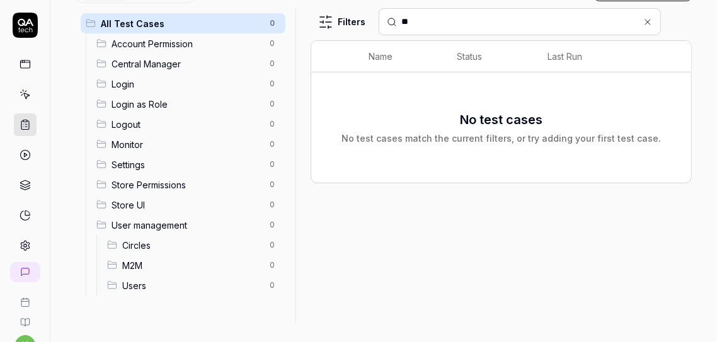
type input "*"
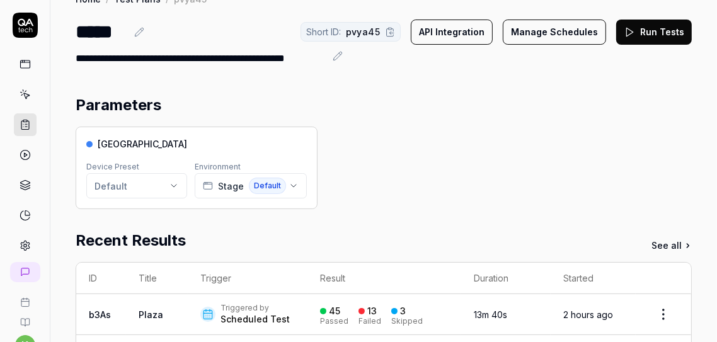
scroll to position [0, 0]
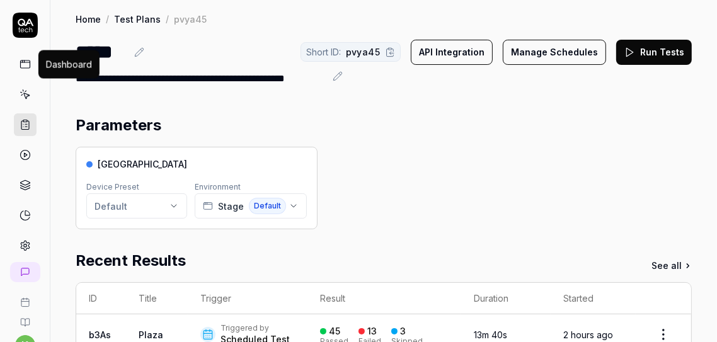
type input "******"
click at [20, 64] on icon at bounding box center [25, 64] width 11 height 11
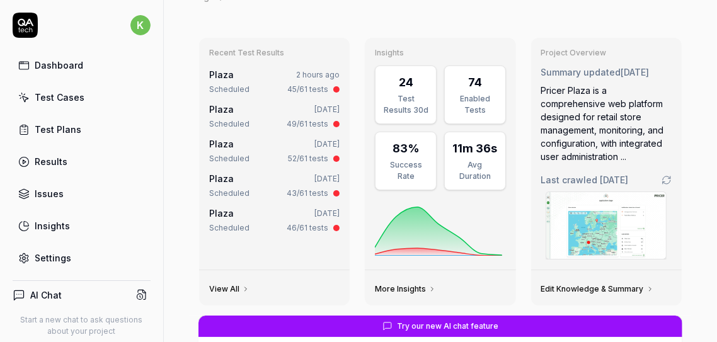
scroll to position [25, 0]
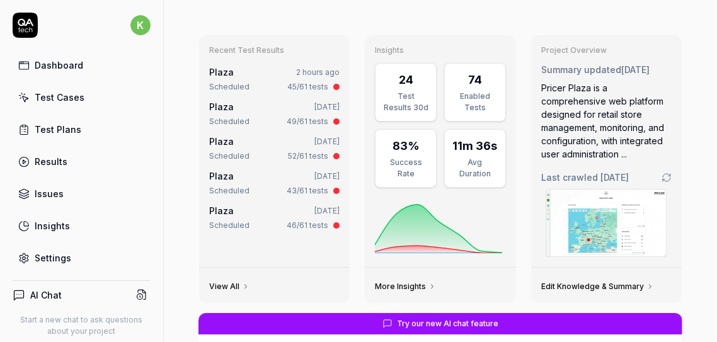
type textarea "*"
click at [60, 127] on div "Test Plans" at bounding box center [58, 129] width 47 height 13
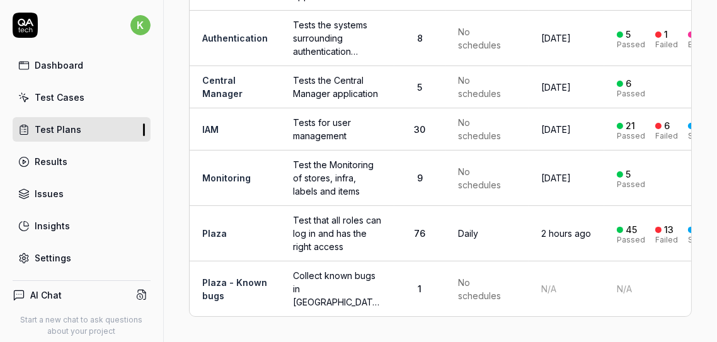
scroll to position [208, 0]
click at [211, 228] on link "Plaza" at bounding box center [214, 233] width 25 height 11
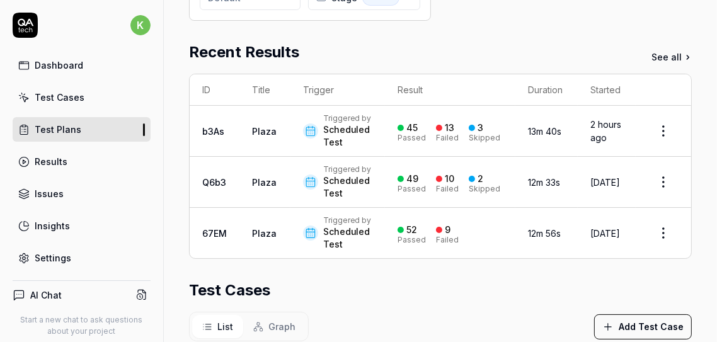
scroll to position [425, 0]
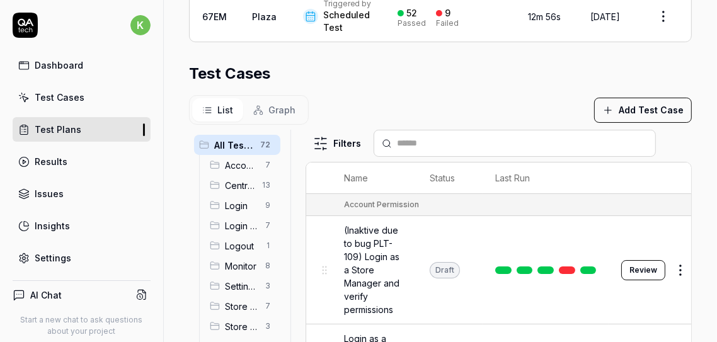
click at [67, 95] on div "Test Cases" at bounding box center [60, 97] width 50 height 13
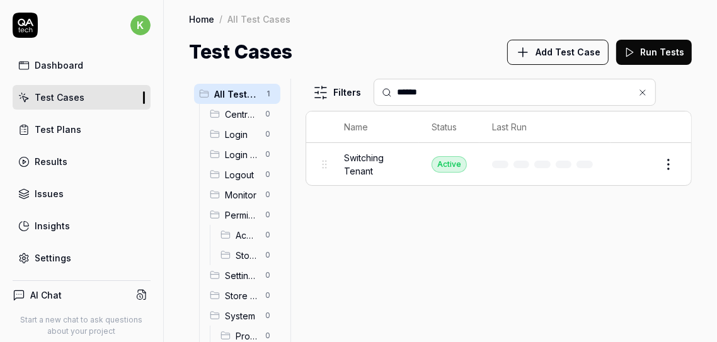
type input "******"
click at [670, 160] on html "k Dashboard Test Cases Test Plans Results Issues Insights Settings AI Chat Star…" at bounding box center [358, 171] width 717 height 342
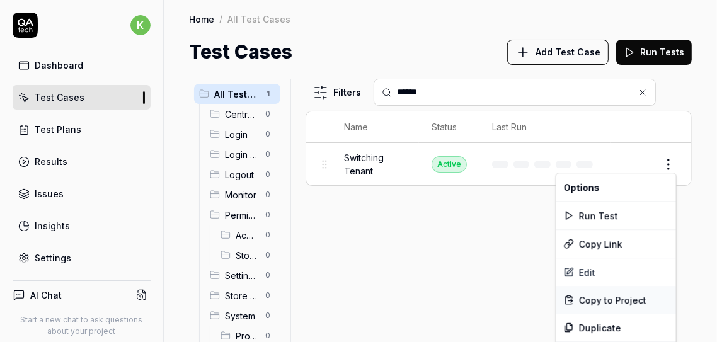
click at [592, 295] on span "Copy to Project" at bounding box center [612, 299] width 67 height 13
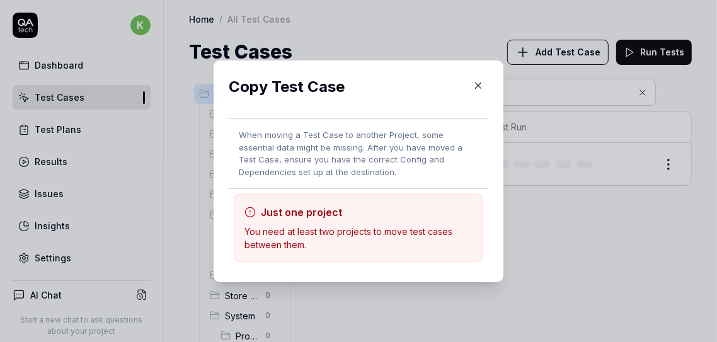
click at [472, 84] on icon "button" at bounding box center [477, 85] width 11 height 11
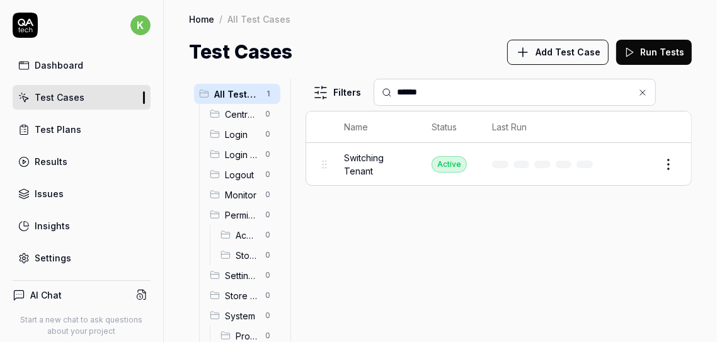
click at [638, 164] on button "Edit" at bounding box center [638, 164] width 30 height 20
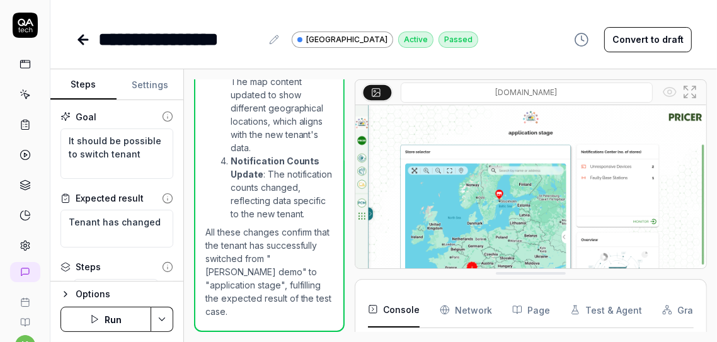
scroll to position [1010, 0]
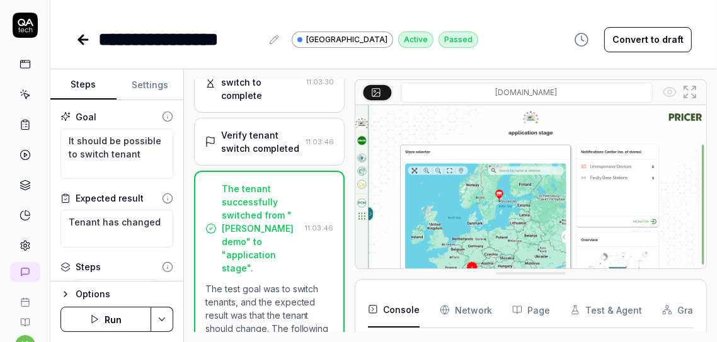
scroll to position [481, 0]
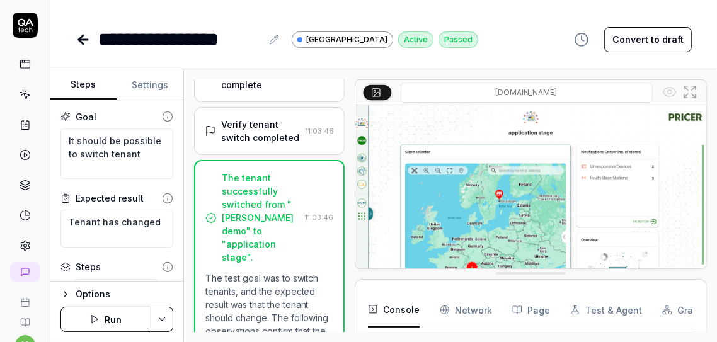
click at [65, 294] on icon "button" at bounding box center [65, 294] width 10 height 10
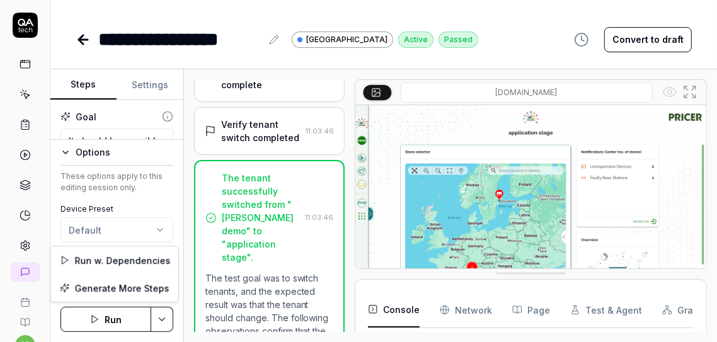
click at [162, 322] on html "**********" at bounding box center [358, 171] width 717 height 342
click at [169, 9] on html "**********" at bounding box center [358, 171] width 717 height 342
type textarea "*"
click at [159, 79] on button "Settings" at bounding box center [150, 85] width 67 height 30
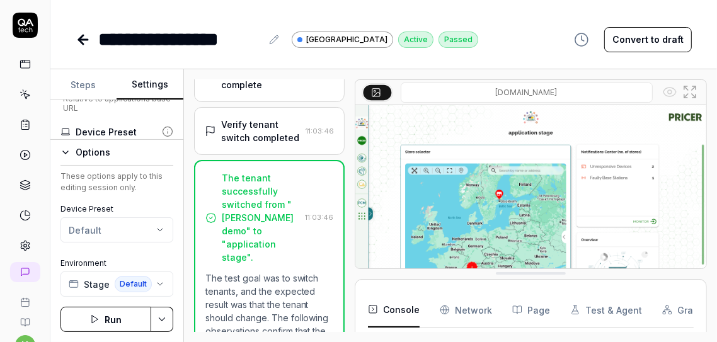
scroll to position [572, 0]
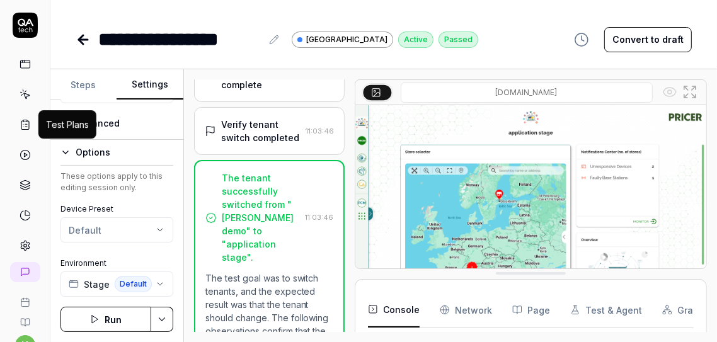
click at [25, 124] on icon at bounding box center [26, 124] width 2 height 0
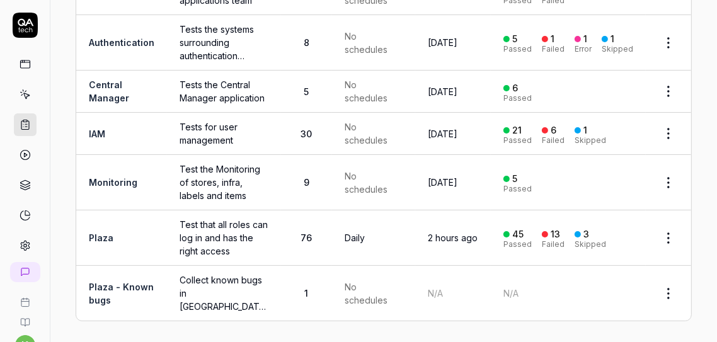
scroll to position [186, 0]
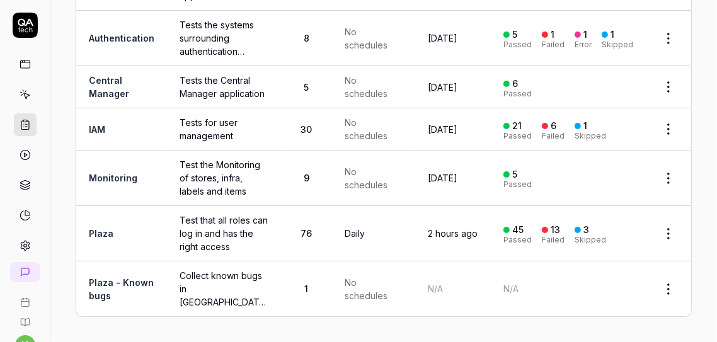
click at [109, 232] on link "Plaza" at bounding box center [101, 233] width 25 height 11
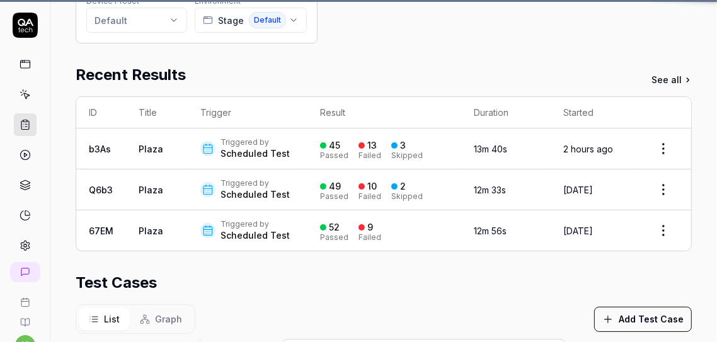
scroll to position [365, 0]
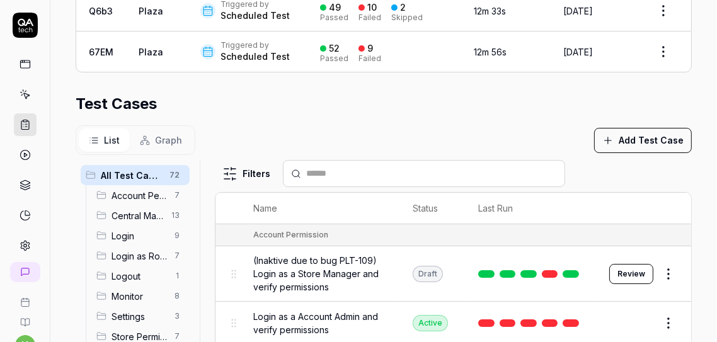
click at [134, 190] on span "Account Permission" at bounding box center [138, 195] width 55 height 13
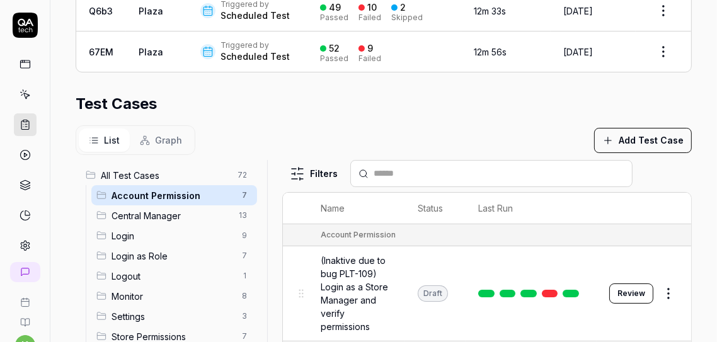
click at [266, 204] on div at bounding box center [271, 317] width 15 height 315
click at [651, 134] on button "Add Test Case" at bounding box center [643, 140] width 98 height 25
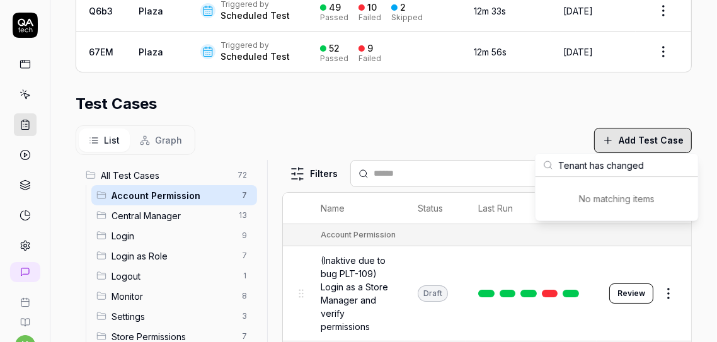
type input "Tenant has changed"
click at [652, 134] on button "Add Test Case" at bounding box center [643, 140] width 98 height 25
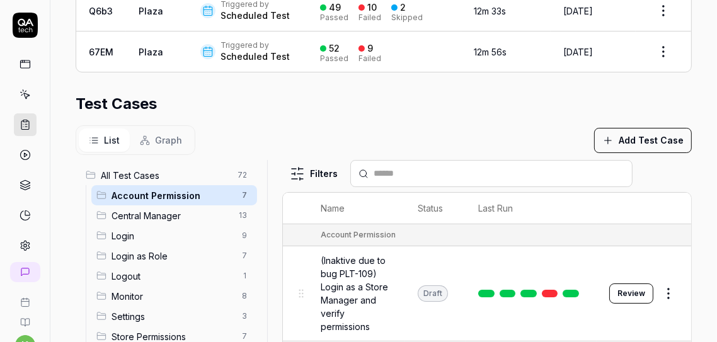
click at [652, 134] on button "Add Test Case" at bounding box center [643, 140] width 98 height 25
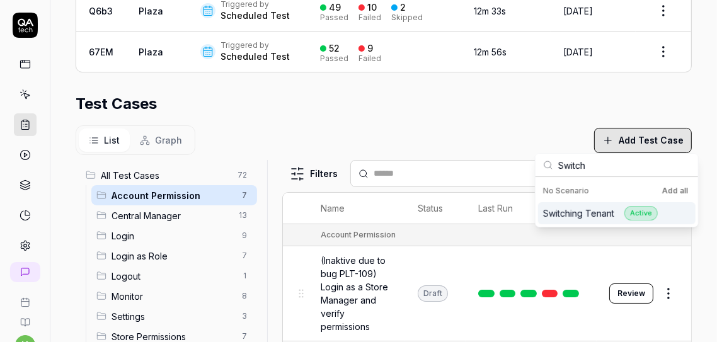
type input "Switch"
click at [588, 213] on div "Switching Tenant Active" at bounding box center [600, 213] width 115 height 14
click at [139, 191] on span "Account Permission" at bounding box center [172, 195] width 123 height 13
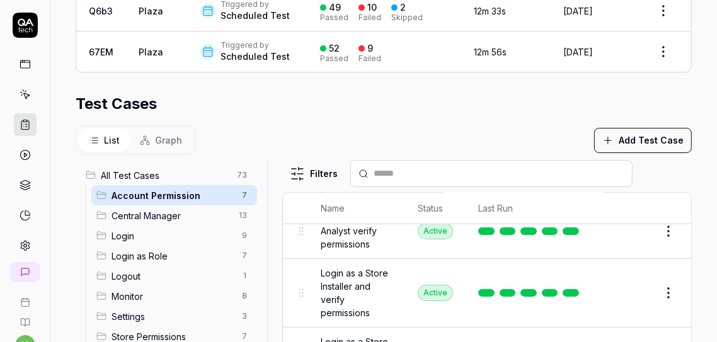
scroll to position [324, 0]
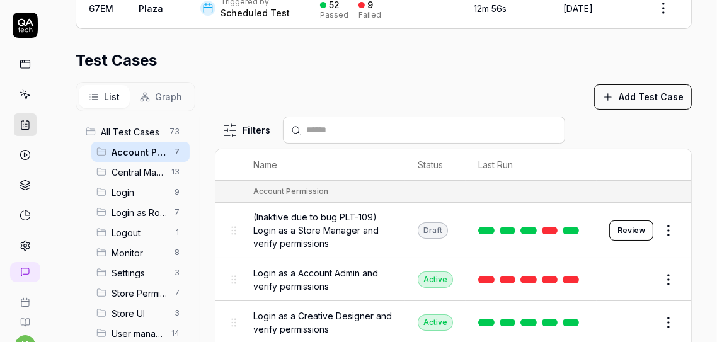
scroll to position [381, 0]
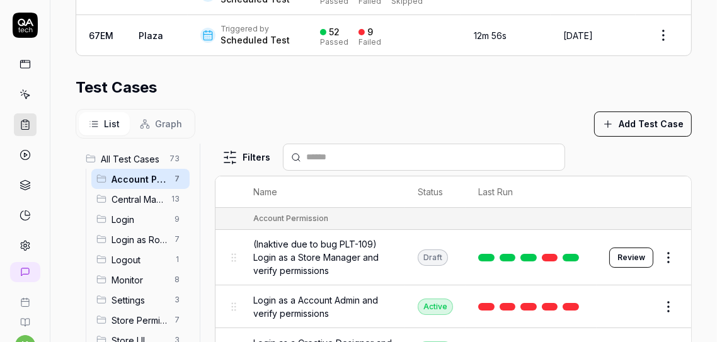
click at [134, 152] on span "All Test Cases" at bounding box center [131, 158] width 61 height 13
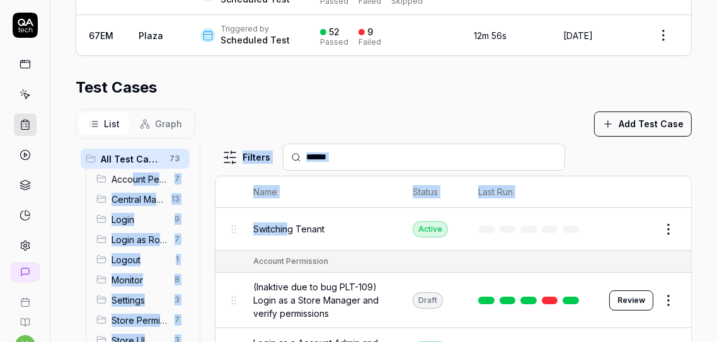
drag, startPoint x: 287, startPoint y: 224, endPoint x: 132, endPoint y: 176, distance: 162.6
click at [132, 176] on div "All Test Cases 73 Account Permission 7 Central Manager 13 Login 9 Login as Role…" at bounding box center [384, 301] width 616 height 315
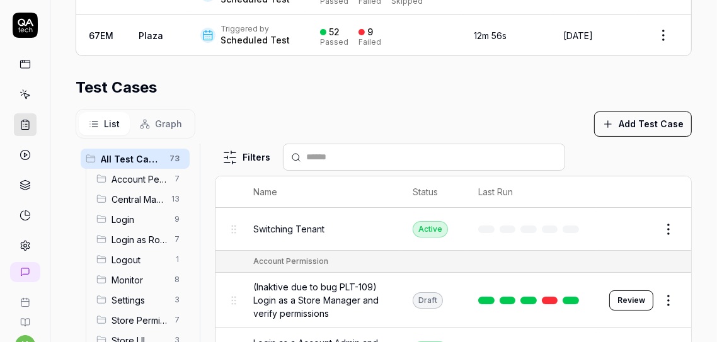
click at [417, 91] on div "Test Cases" at bounding box center [384, 87] width 616 height 23
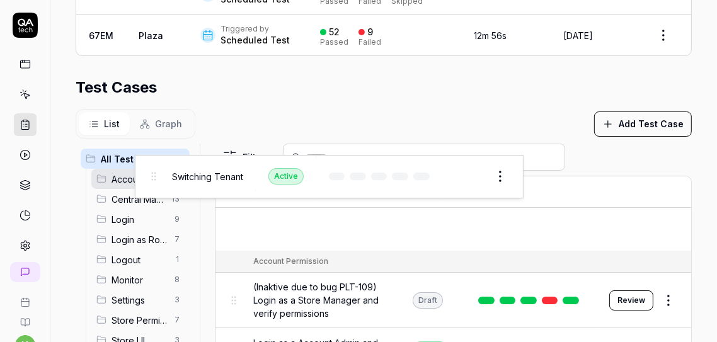
drag, startPoint x: 230, startPoint y: 228, endPoint x: 152, endPoint y: 179, distance: 92.8
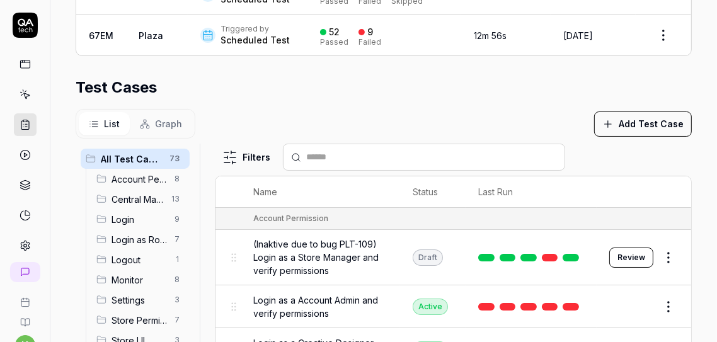
click at [149, 174] on span "Account Permission" at bounding box center [138, 179] width 55 height 13
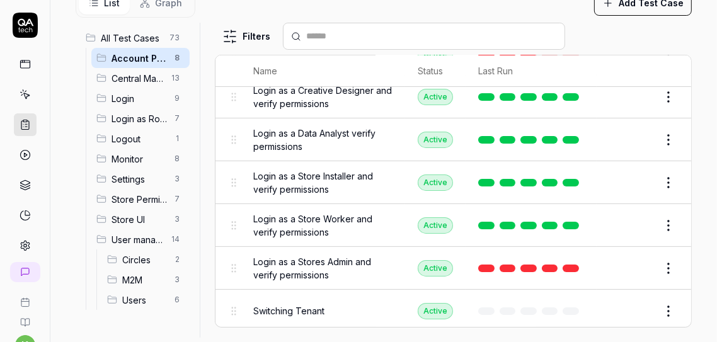
scroll to position [520, 0]
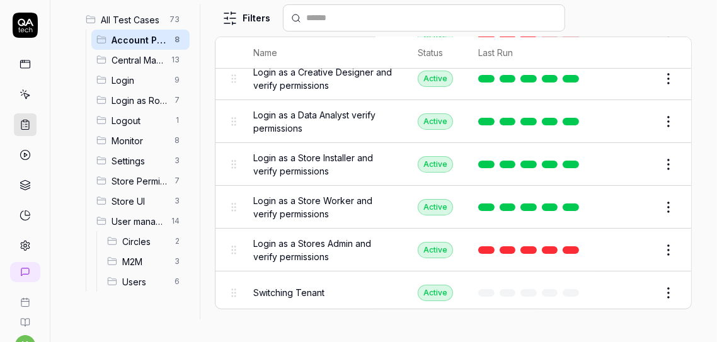
click at [654, 281] on html "**********" at bounding box center [358, 171] width 717 height 342
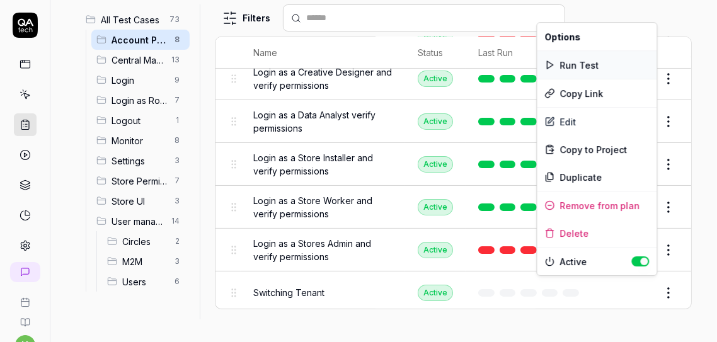
click at [585, 64] on div "Run Test" at bounding box center [597, 65] width 120 height 28
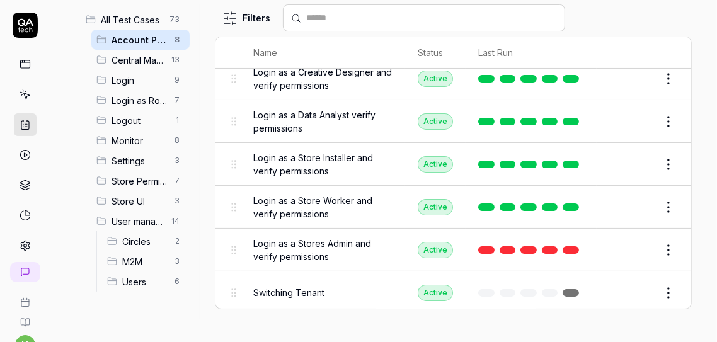
scroll to position [491, 0]
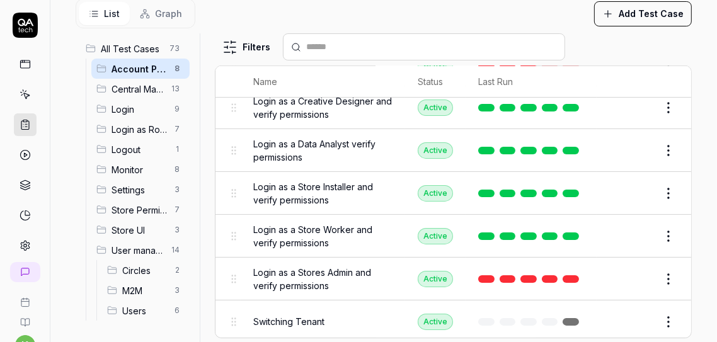
click at [562, 318] on link at bounding box center [570, 322] width 16 height 8
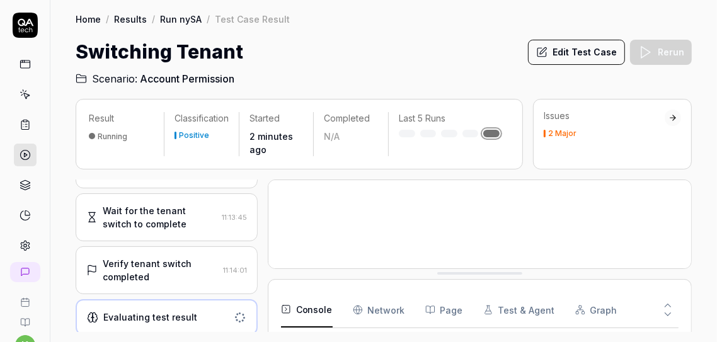
scroll to position [55, 0]
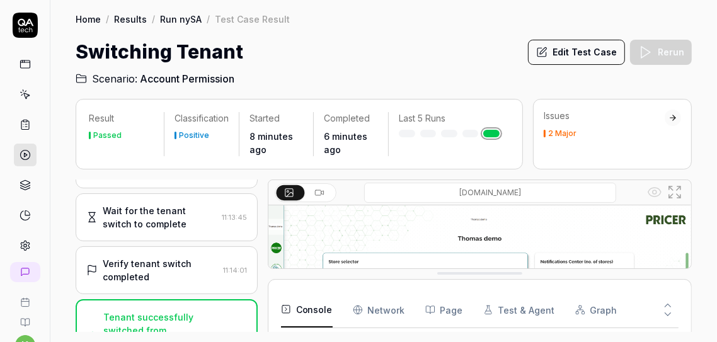
click at [23, 28] on icon at bounding box center [25, 25] width 25 height 25
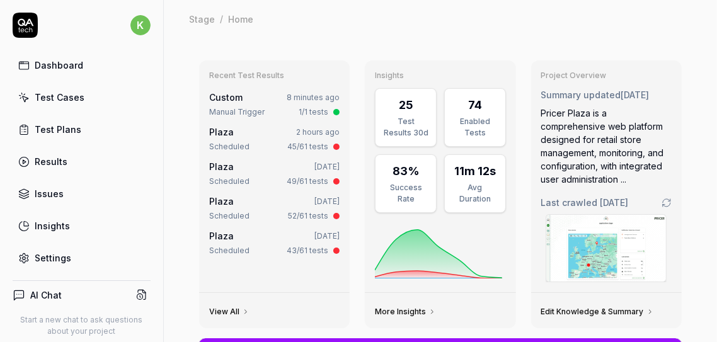
click at [58, 128] on div "Test Plans" at bounding box center [58, 129] width 47 height 13
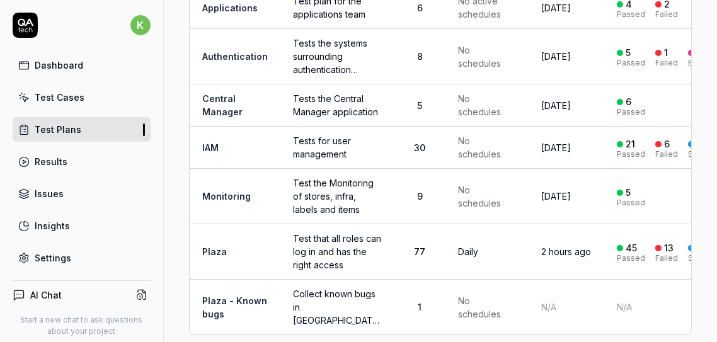
scroll to position [183, 0]
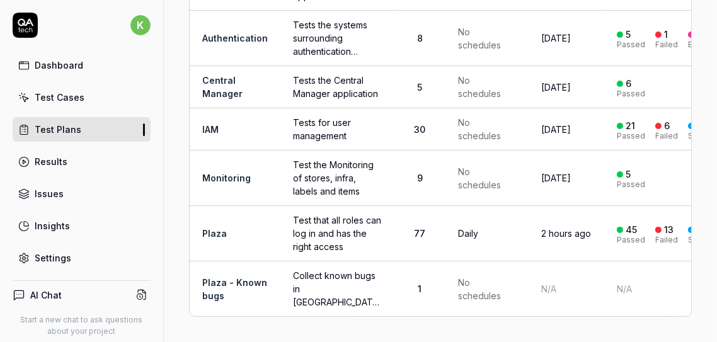
click at [217, 239] on link "Plaza" at bounding box center [214, 233] width 25 height 11
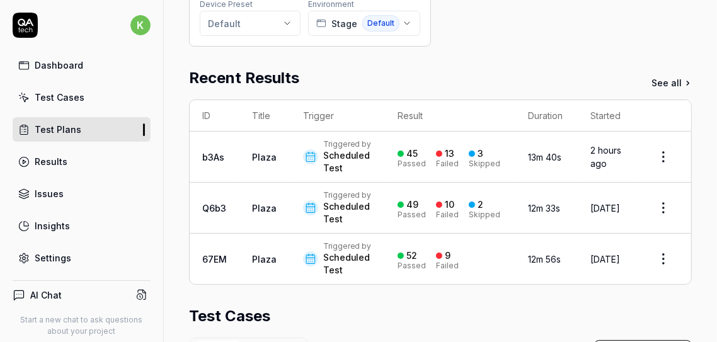
scroll to position [425, 0]
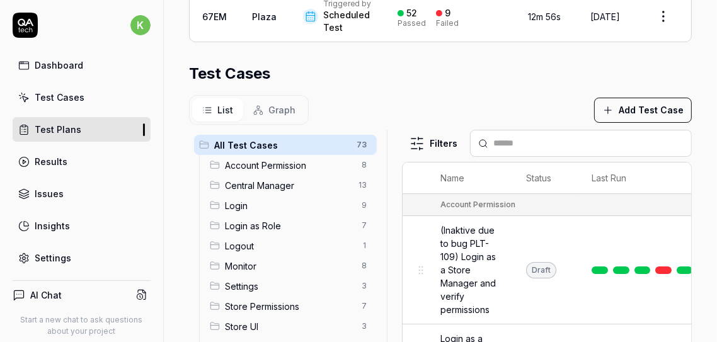
click at [416, 197] on div "All Test Cases 73 Account Permission 8 Central Manager 13 Login 9 Login as Role…" at bounding box center [440, 287] width 503 height 315
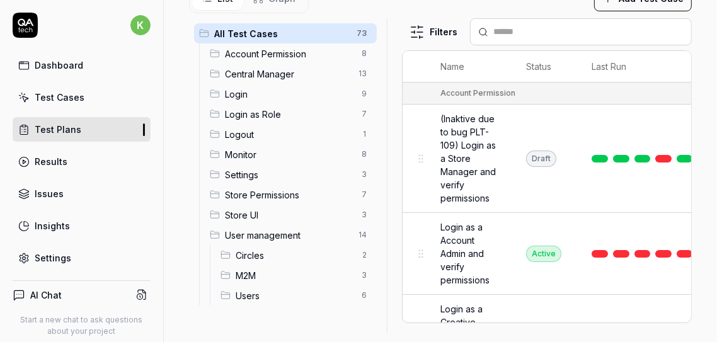
scroll to position [542, 0]
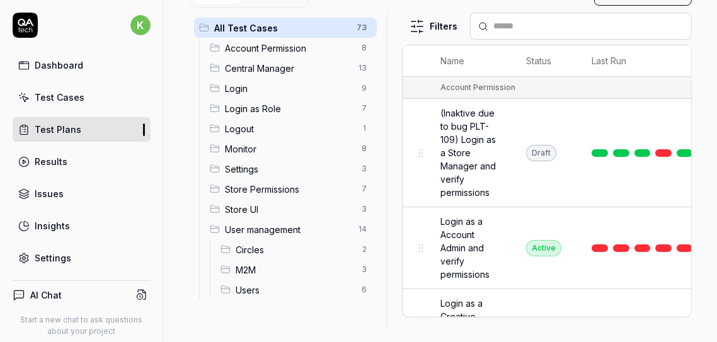
click at [294, 55] on span "Account Permission" at bounding box center [289, 48] width 129 height 13
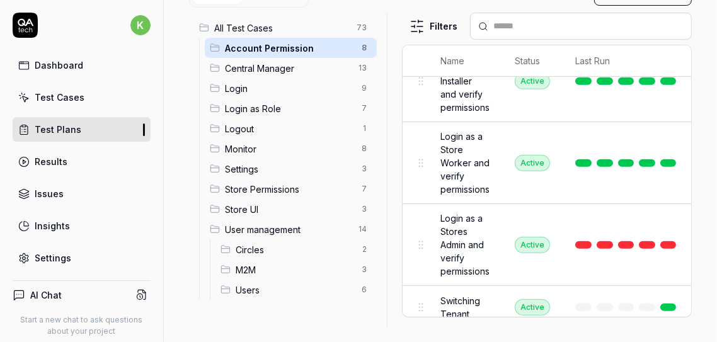
scroll to position [441, 0]
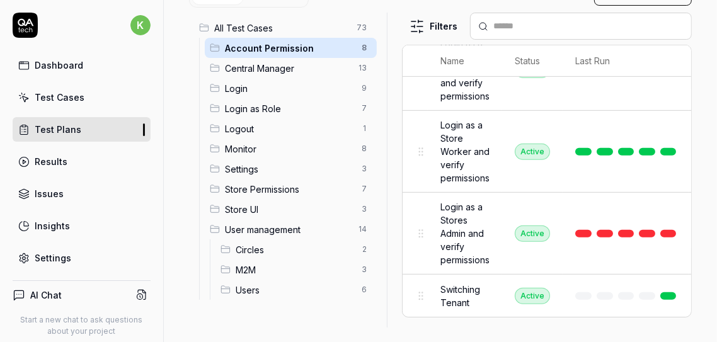
drag, startPoint x: 446, startPoint y: 168, endPoint x: 259, endPoint y: 221, distance: 195.0
click at [259, 196] on span "Store Permissions" at bounding box center [289, 189] width 129 height 13
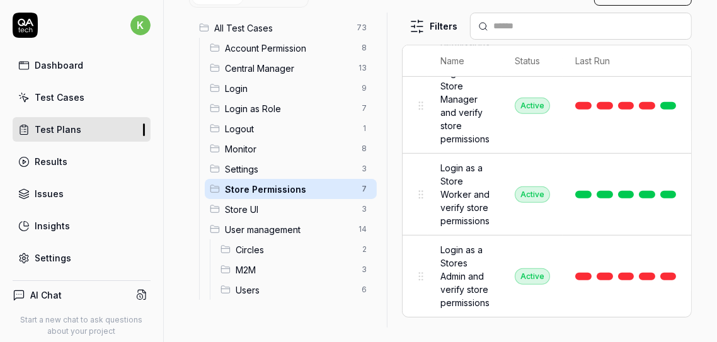
scroll to position [399, 0]
click at [461, 208] on span "Login as a Store Worker and verify store permissions" at bounding box center [464, 194] width 49 height 66
click at [591, 198] on div at bounding box center [625, 195] width 101 height 8
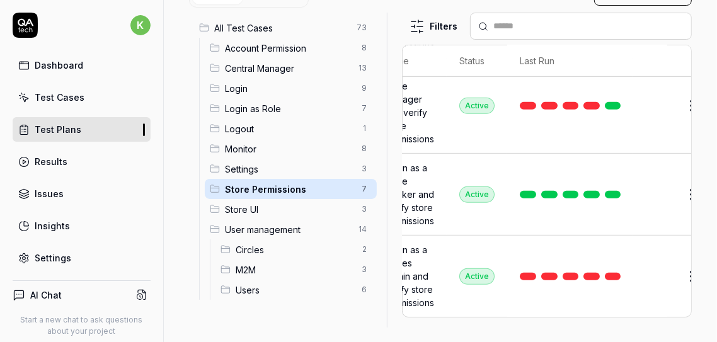
scroll to position [399, 93]
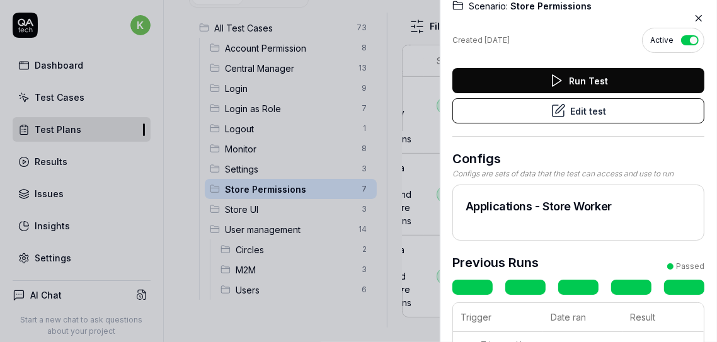
scroll to position [79, 0]
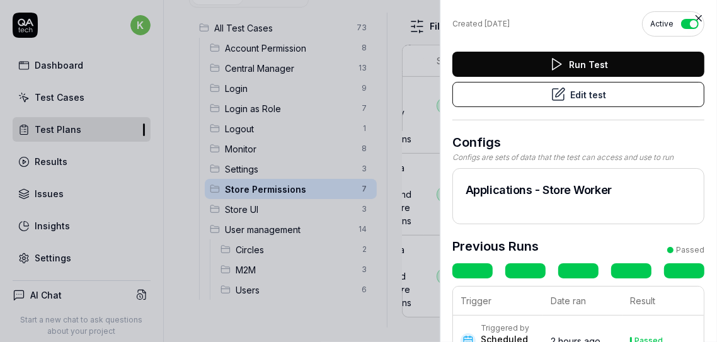
click at [600, 86] on button "Edit test" at bounding box center [578, 94] width 252 height 25
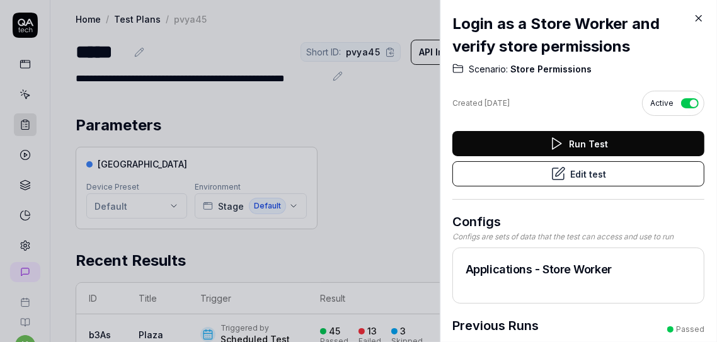
scroll to position [365, 0]
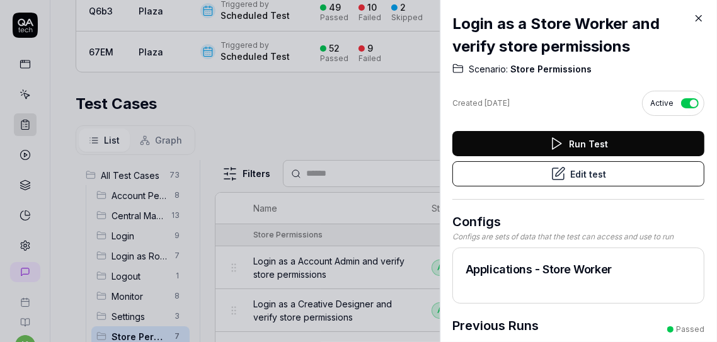
click at [699, 19] on icon at bounding box center [699, 19] width 6 height 6
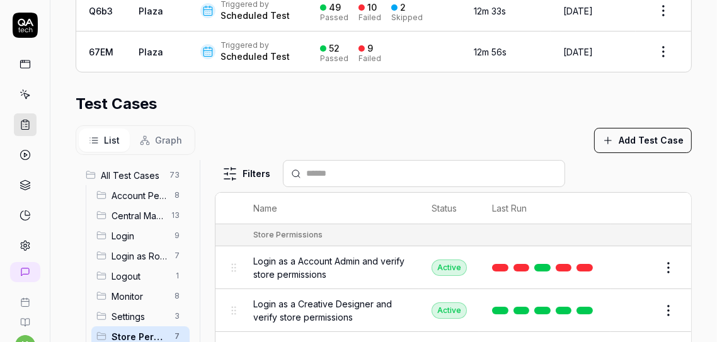
click at [323, 261] on span "Login as a Account Admin and verify store permissions" at bounding box center [329, 267] width 153 height 26
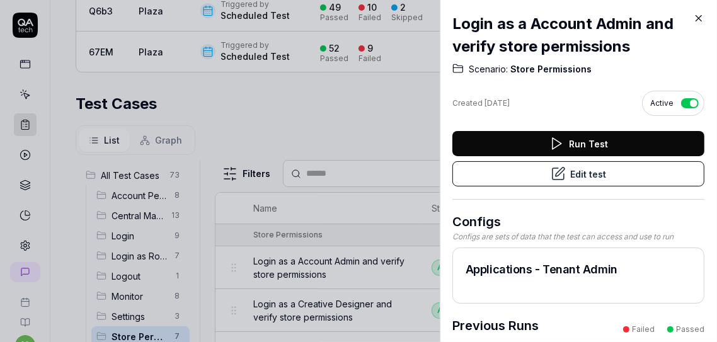
click at [606, 175] on button "Edit test" at bounding box center [578, 173] width 252 height 25
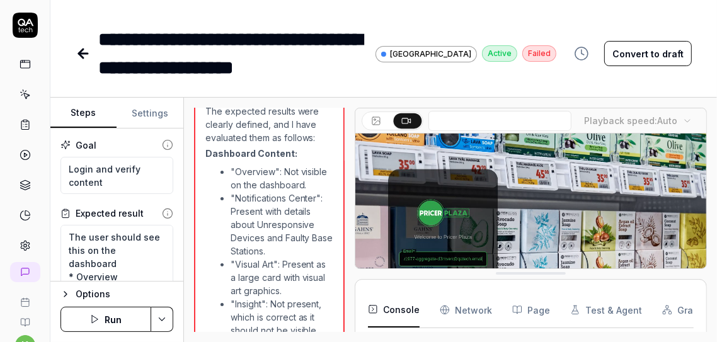
scroll to position [930, 0]
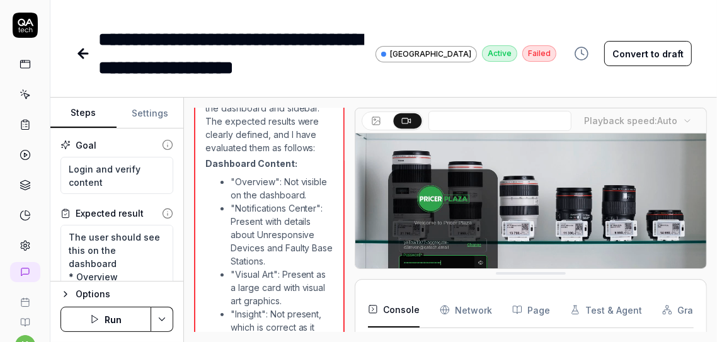
click at [20, 67] on rect at bounding box center [24, 64] width 9 height 8
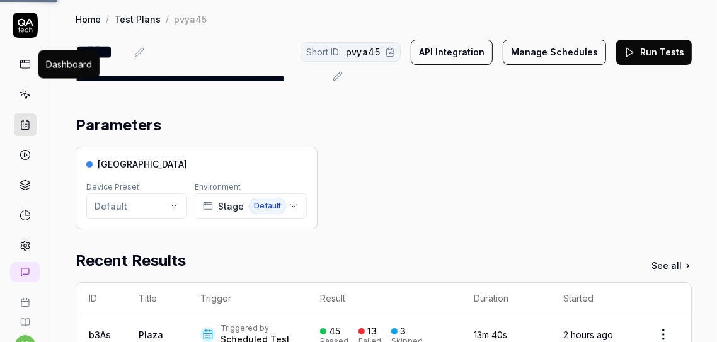
scroll to position [365, 0]
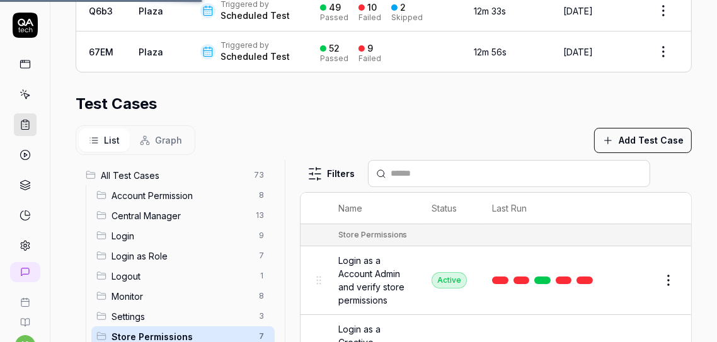
click at [283, 195] on div at bounding box center [289, 317] width 15 height 315
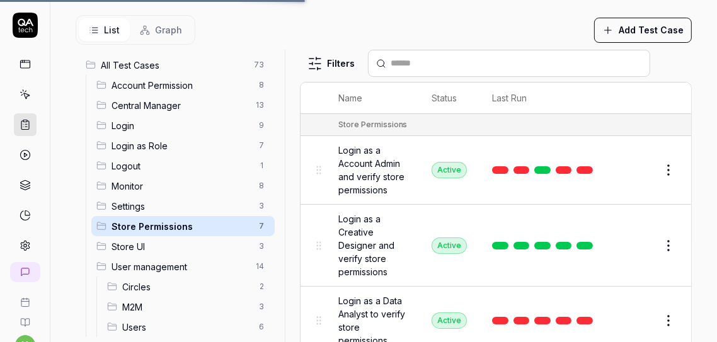
scroll to position [480, 0]
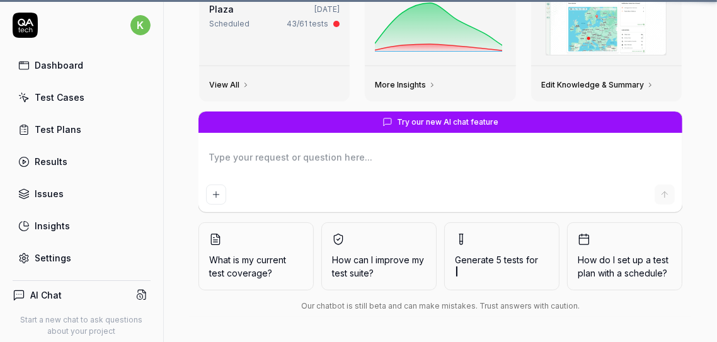
click at [180, 80] on div "Recent Test Results Custom 21 minutes ago Manual Trigger 1/1 tests Plaza 2 hour…" at bounding box center [440, 76] width 553 height 531
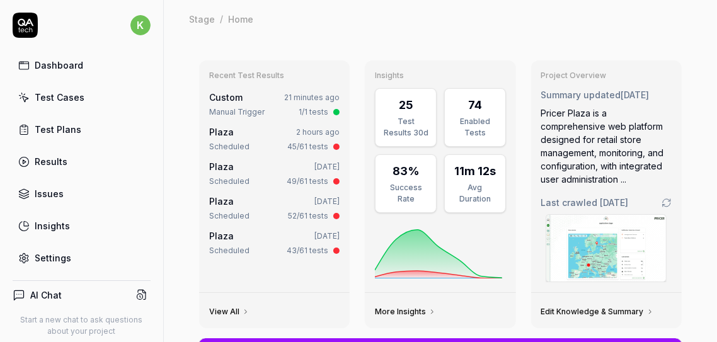
click at [57, 128] on div "Test Plans" at bounding box center [58, 129] width 47 height 13
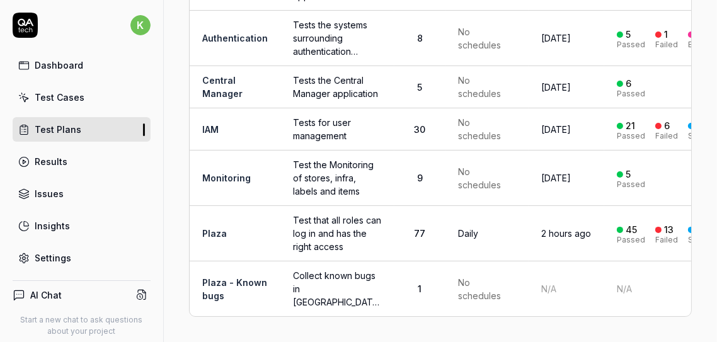
scroll to position [204, 0]
click at [220, 229] on link "Plaza" at bounding box center [214, 233] width 25 height 11
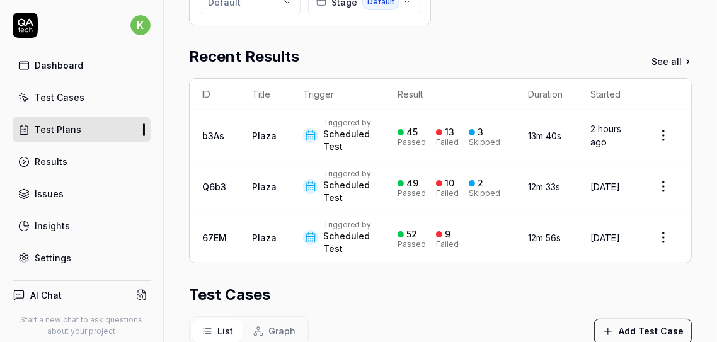
scroll to position [425, 0]
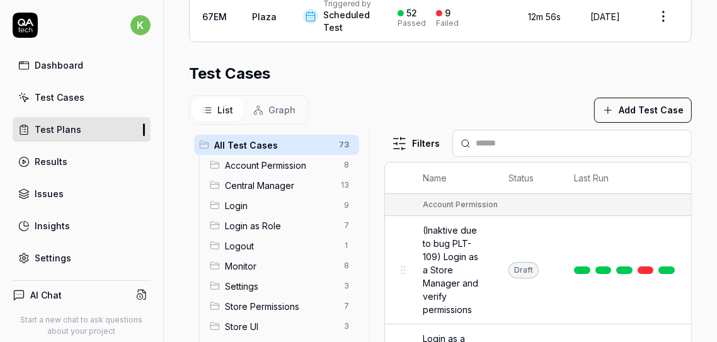
click at [372, 171] on div at bounding box center [374, 287] width 15 height 315
click at [278, 172] on span "Account Permission" at bounding box center [280, 165] width 111 height 13
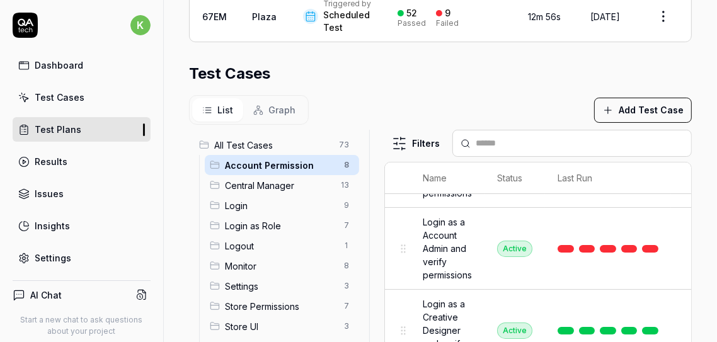
scroll to position [134, 0]
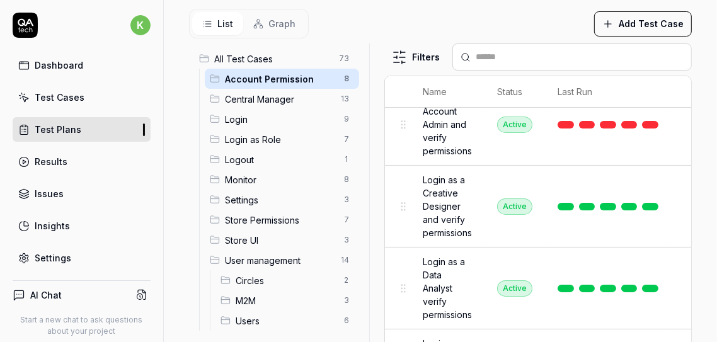
scroll to position [169, 0]
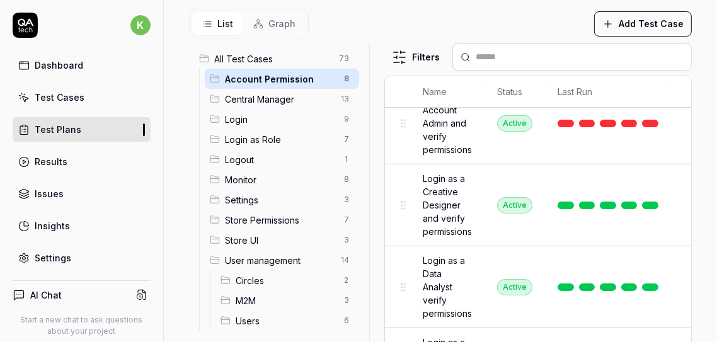
click at [440, 219] on span "Login as a Creative Designer and verify permissions" at bounding box center [447, 205] width 49 height 66
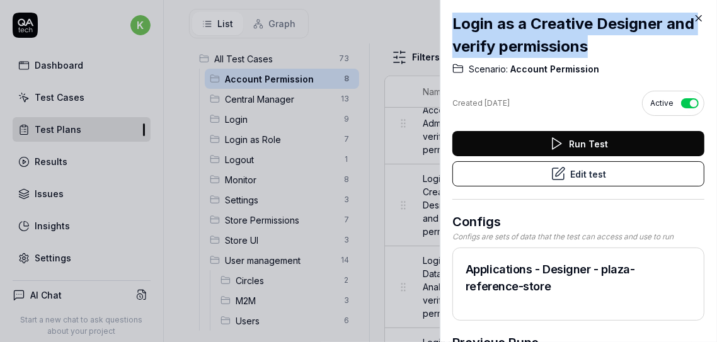
drag, startPoint x: 455, startPoint y: 22, endPoint x: 597, endPoint y: 48, distance: 144.8
click at [597, 48] on h2 "Login as a Creative Designer and verify permissions" at bounding box center [578, 35] width 252 height 45
copy h2 "Login as a Creative Designer and verify permissions"
click at [532, 175] on button "Edit test" at bounding box center [578, 173] width 252 height 25
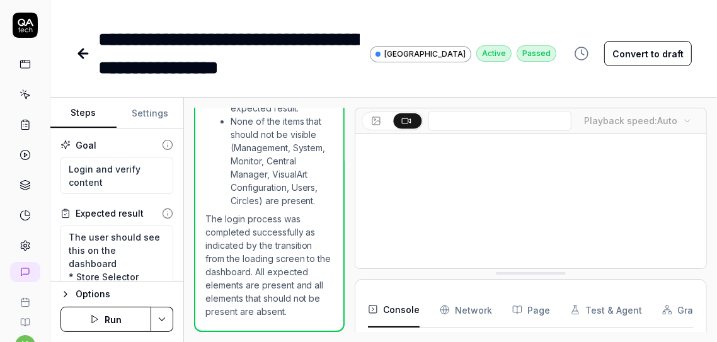
scroll to position [1131, 0]
click at [475, 10] on div "**********" at bounding box center [383, 41] width 666 height 82
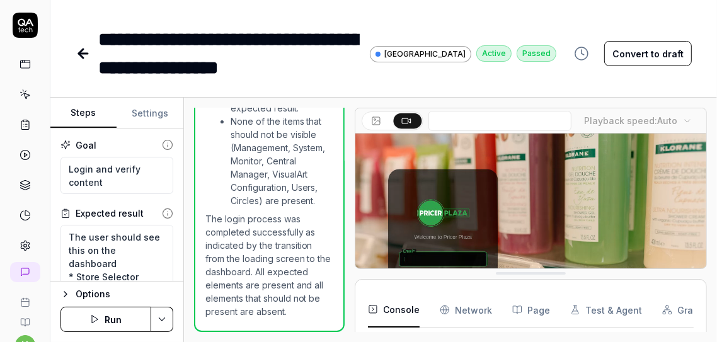
click at [20, 65] on icon at bounding box center [25, 64] width 11 height 11
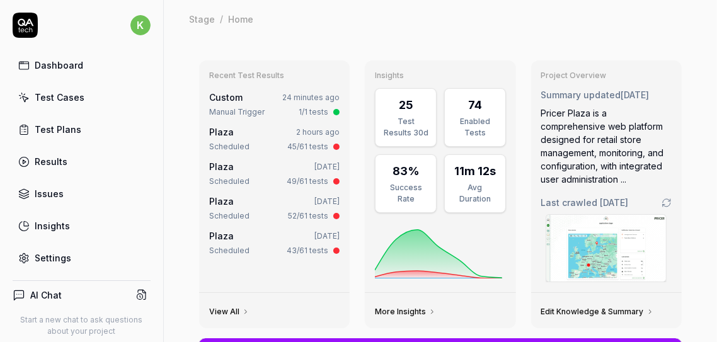
type textarea "*"
click at [54, 94] on div "Test Cases" at bounding box center [60, 97] width 50 height 13
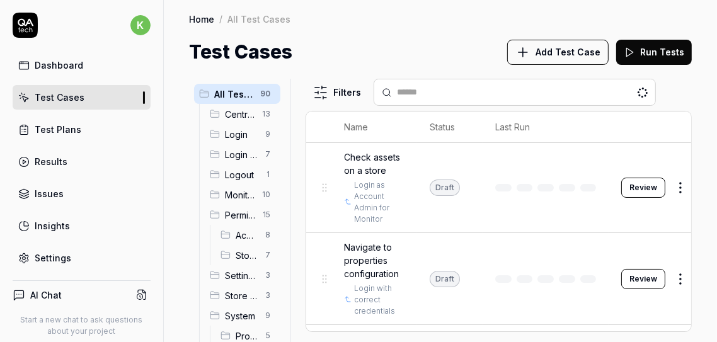
click at [562, 54] on span "Add Test Case" at bounding box center [567, 51] width 65 height 13
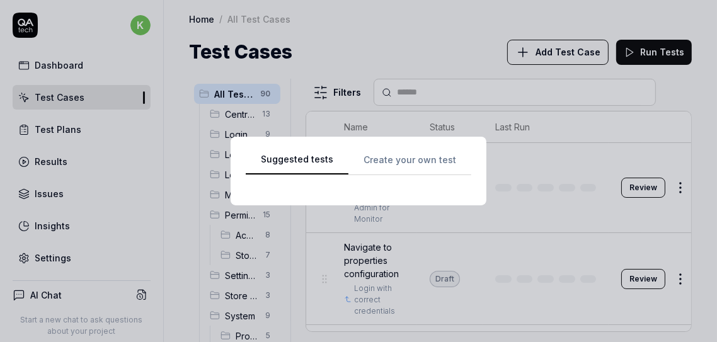
click at [401, 152] on div "Suggested tests Create your own test" at bounding box center [358, 171] width 225 height 38
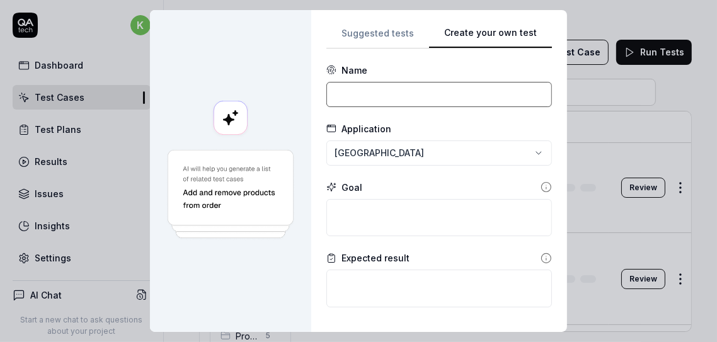
click at [396, 97] on input at bounding box center [438, 94] width 225 height 25
paste input "Sidebar pages are loading"
type input "Sidebar pages are loading"
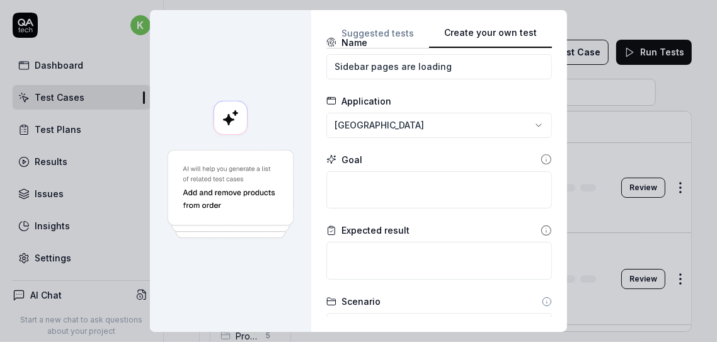
scroll to position [28, 0]
drag, startPoint x: 256, startPoint y: 30, endPoint x: 333, endPoint y: 138, distance: 132.7
click at [256, 30] on div at bounding box center [230, 171] width 161 height 322
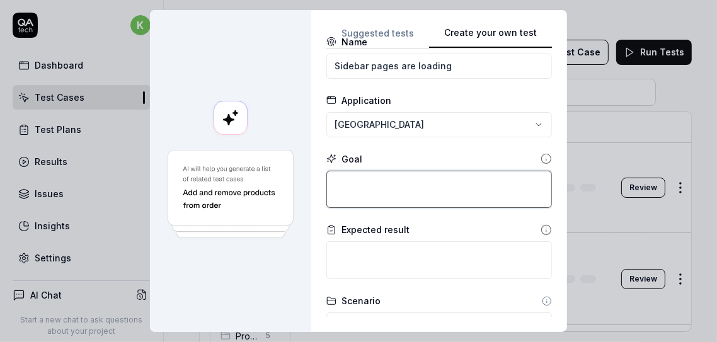
click at [371, 181] on textarea at bounding box center [438, 190] width 225 height 38
paste textarea "All sidebar links should load page"
type textarea "*"
type textarea "All sidebar links should load page"
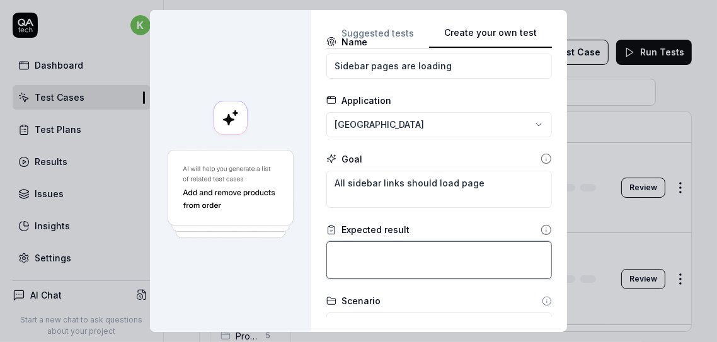
click at [392, 257] on textarea at bounding box center [438, 260] width 225 height 38
paste textarea "Verify that page is loaded"
type textarea "*"
type textarea "Verify that page is loaded"
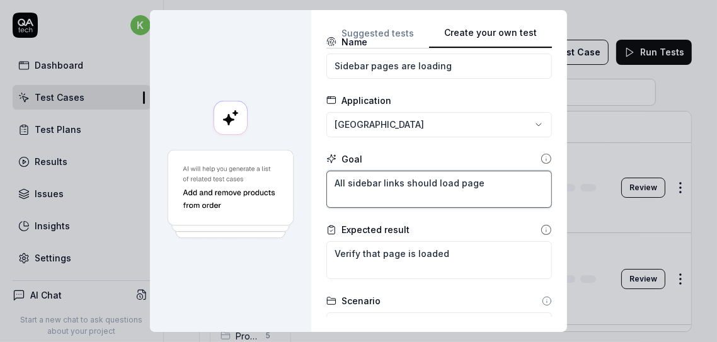
click at [451, 182] on textarea "All sidebar links should load page" at bounding box center [438, 190] width 225 height 38
type textarea "*"
type textarea "All sidebar links should load apage"
type textarea "*"
type textarea "All sidebar links should load a page"
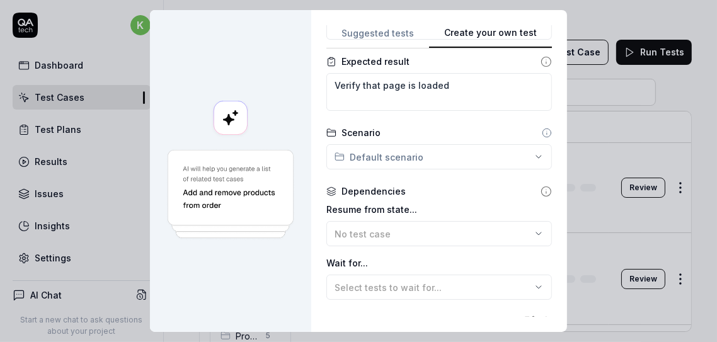
scroll to position [207, 0]
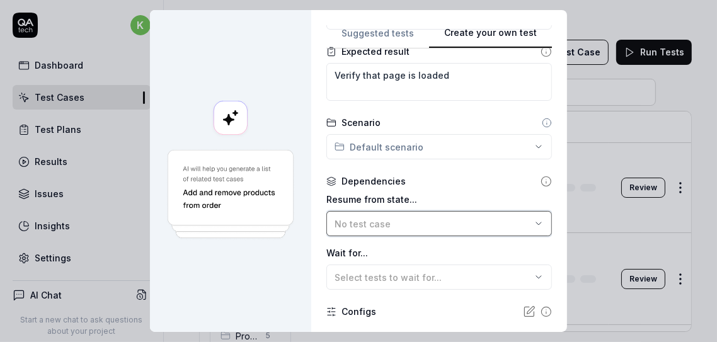
click at [406, 225] on div "No test case" at bounding box center [432, 223] width 196 height 13
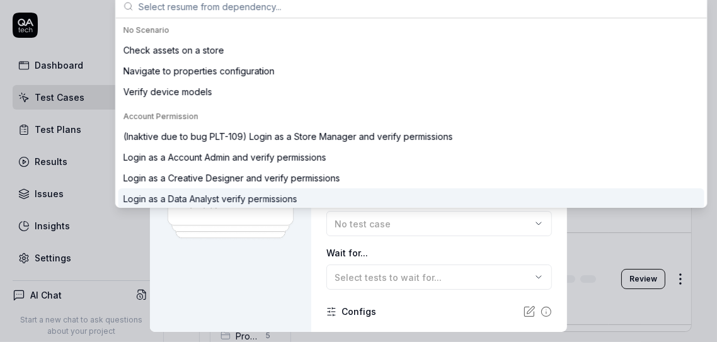
type textarea "*"
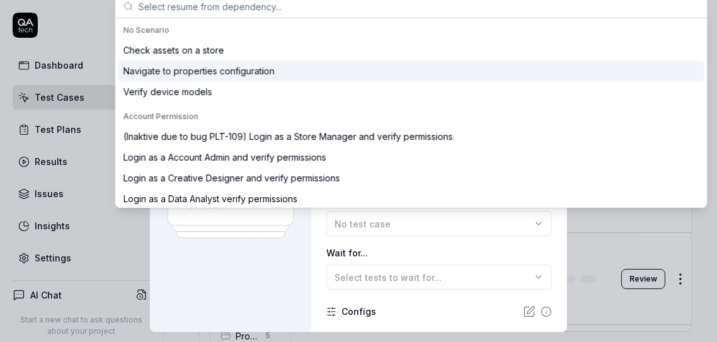
paste input "Login as a Creative Designer and verify permissions"
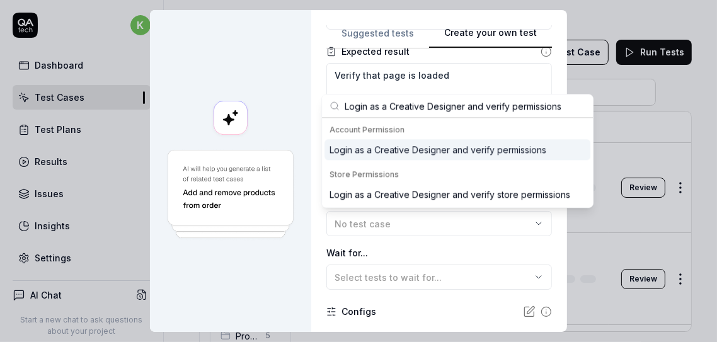
type input "Login as a Creative Designer and verify permissions"
click at [385, 153] on div "Login as a Creative Designer and verify permissions" at bounding box center [437, 149] width 217 height 13
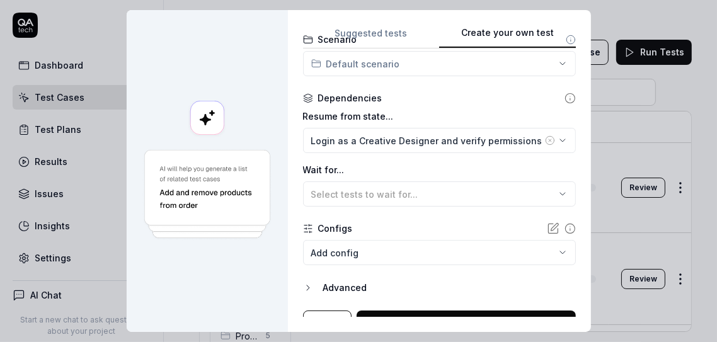
scroll to position [308, 0]
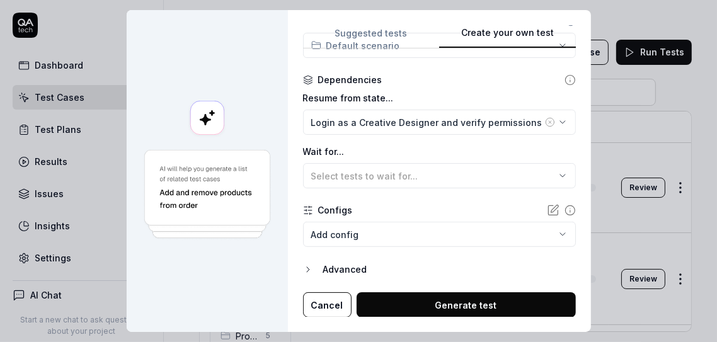
click at [443, 304] on button "Generate test" at bounding box center [465, 304] width 219 height 25
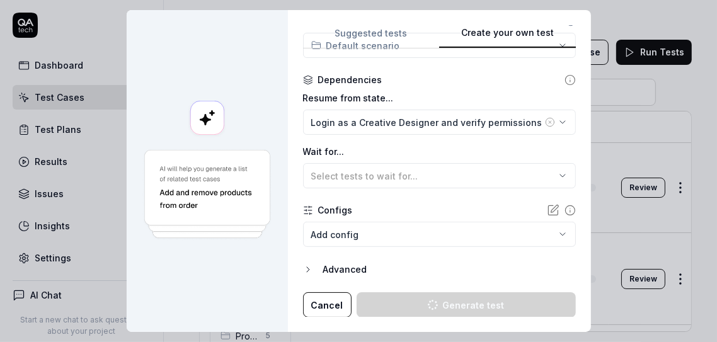
type textarea "*"
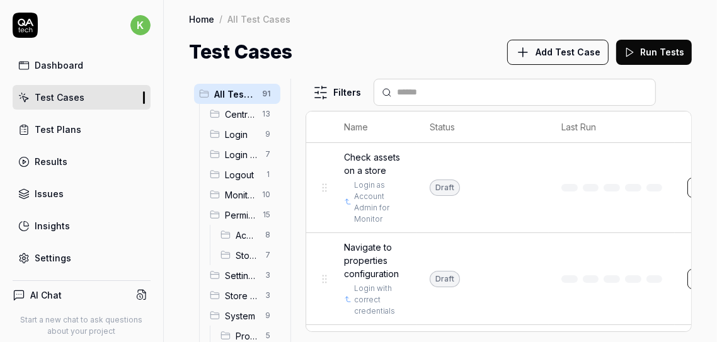
click at [465, 85] on div at bounding box center [514, 92] width 282 height 27
drag, startPoint x: 450, startPoint y: 25, endPoint x: 458, endPoint y: 88, distance: 63.5
click at [450, 25] on div "Home / All Test Cases" at bounding box center [440, 19] width 503 height 13
click at [450, 93] on input "text" at bounding box center [522, 92] width 251 height 13
paste input "*******"
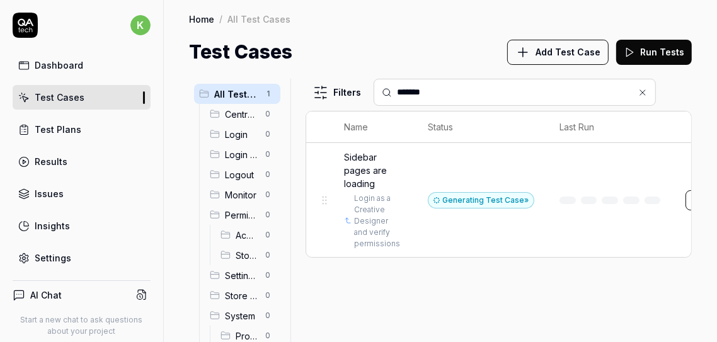
type input "*******"
click at [360, 171] on span "Sidebar pages are loading" at bounding box center [373, 171] width 59 height 40
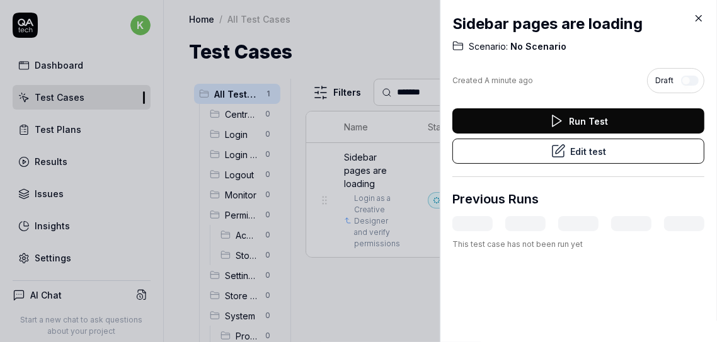
click at [538, 148] on button "Edit test" at bounding box center [578, 151] width 252 height 25
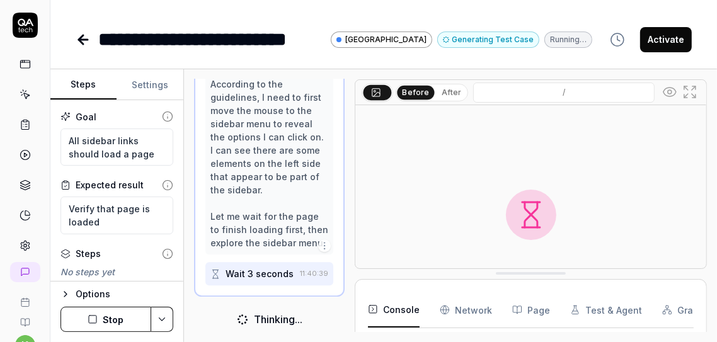
scroll to position [166, 0]
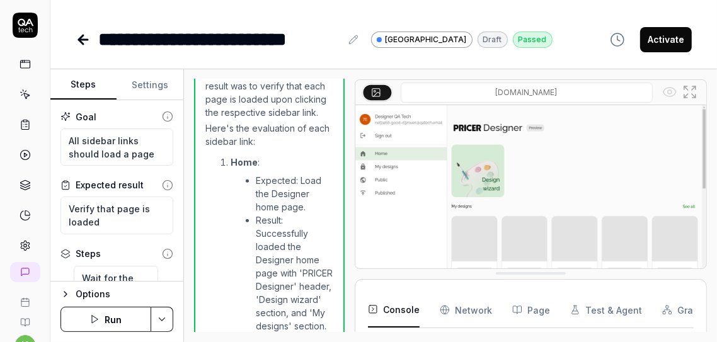
scroll to position [1630, 0]
type textarea "*"
click at [200, 6] on div "**********" at bounding box center [383, 27] width 666 height 54
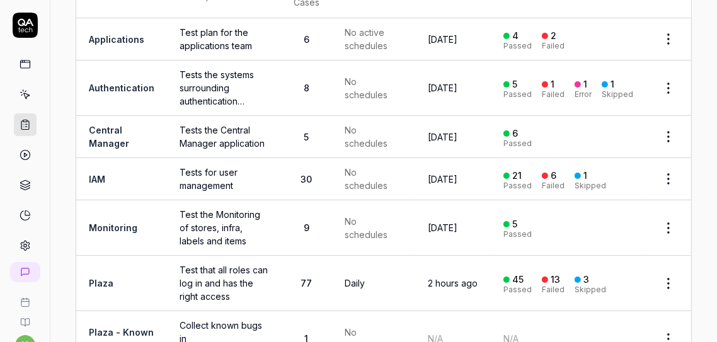
scroll to position [186, 0]
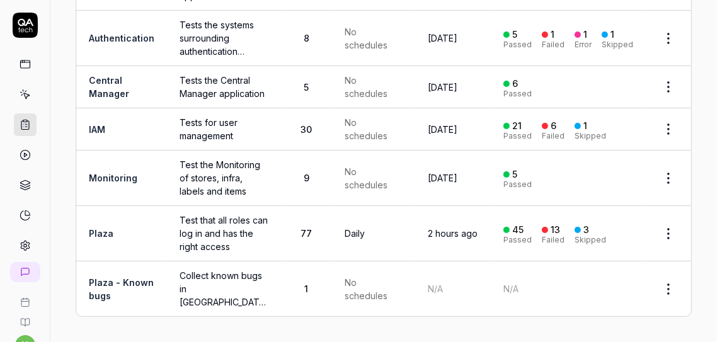
click at [101, 230] on link "Plaza" at bounding box center [101, 233] width 25 height 11
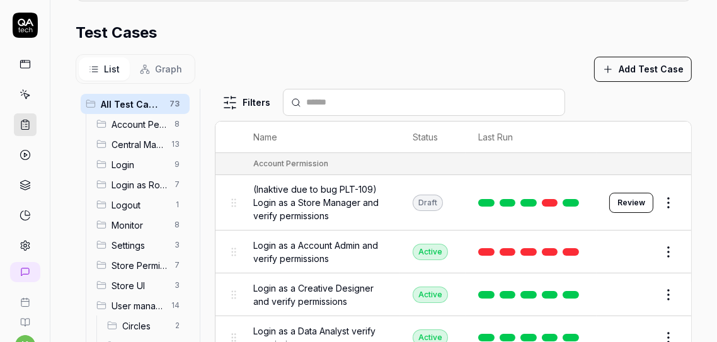
scroll to position [465, 0]
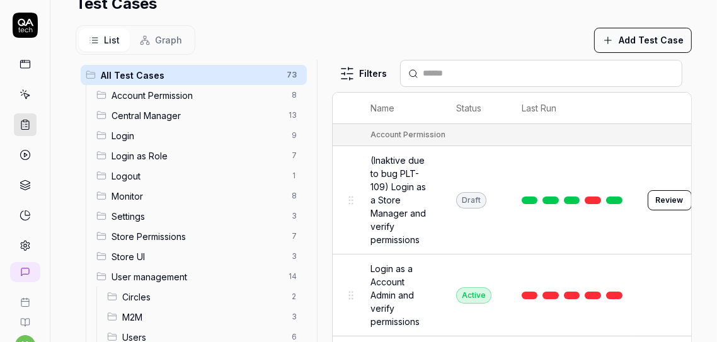
click at [318, 172] on div at bounding box center [321, 217] width 15 height 315
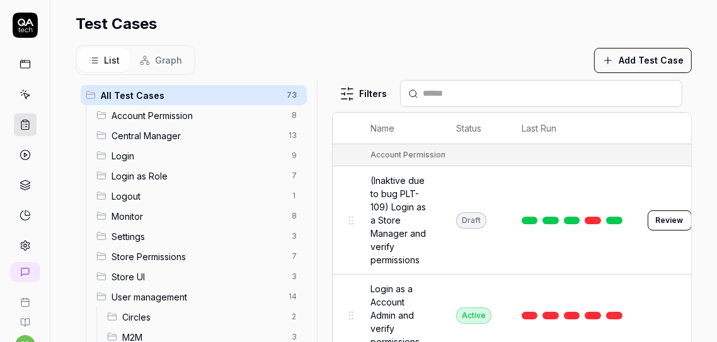
click at [183, 111] on span "Account Permission" at bounding box center [197, 115] width 173 height 13
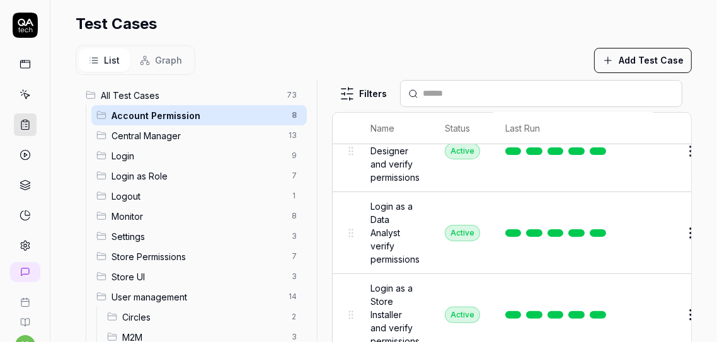
scroll to position [268, 0]
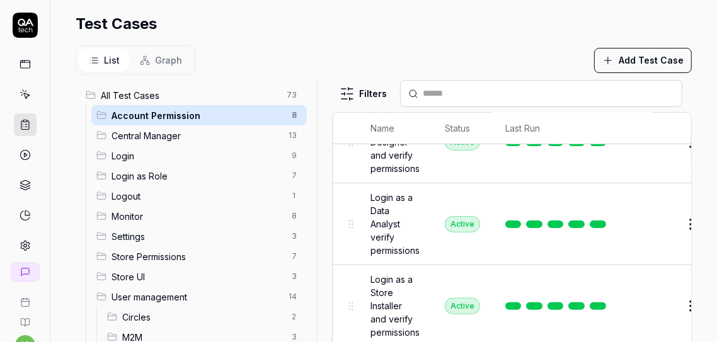
click at [380, 222] on span "Login as a Data Analyst verify permissions" at bounding box center [394, 224] width 49 height 66
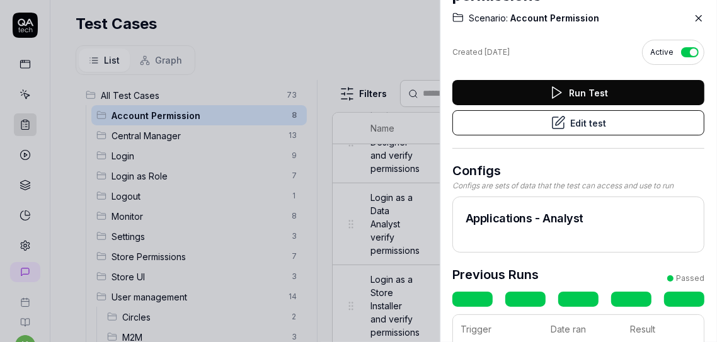
scroll to position [13, 0]
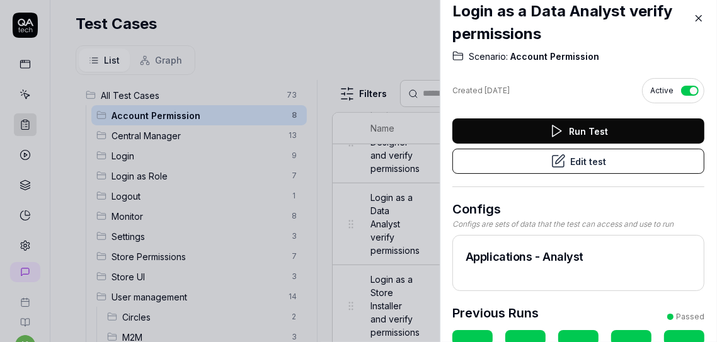
click at [598, 160] on button "Edit test" at bounding box center [578, 161] width 252 height 25
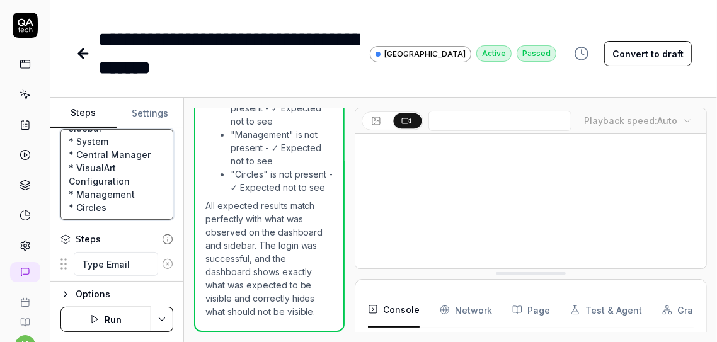
scroll to position [277, 0]
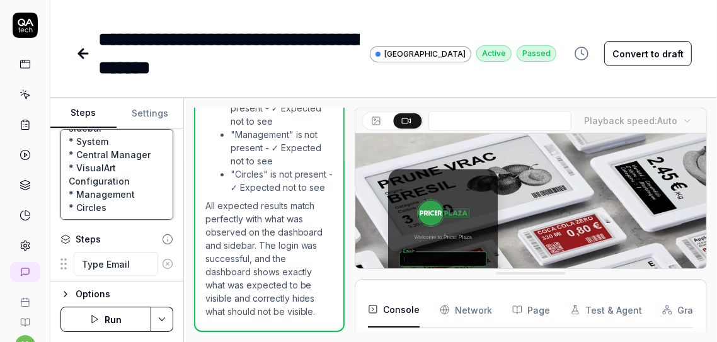
type textarea "*"
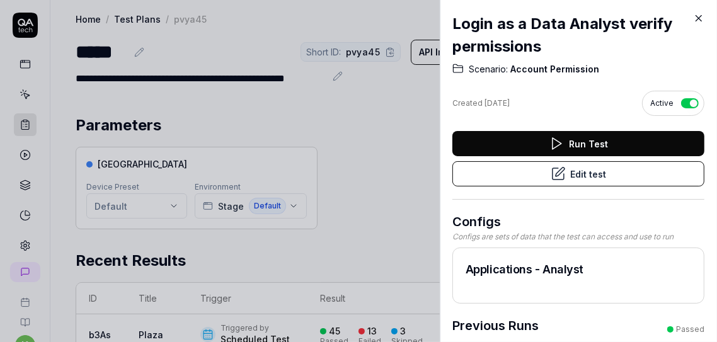
scroll to position [365, 0]
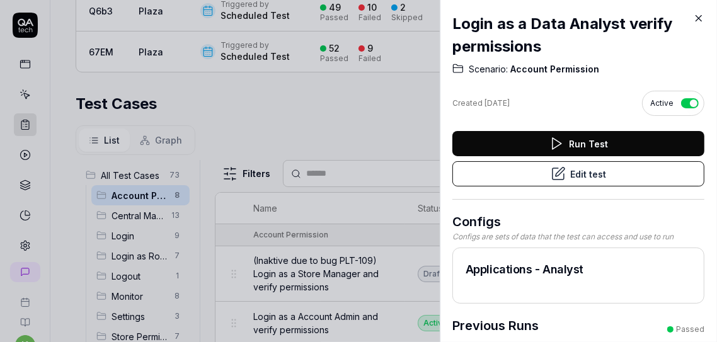
click at [697, 21] on icon at bounding box center [698, 18] width 11 height 11
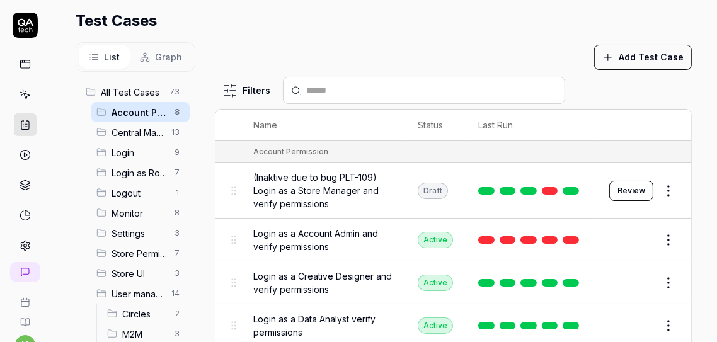
scroll to position [453, 0]
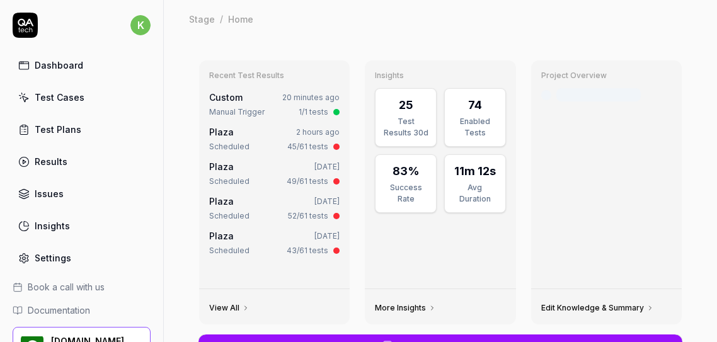
type textarea "*"
